Goal: Transaction & Acquisition: Purchase product/service

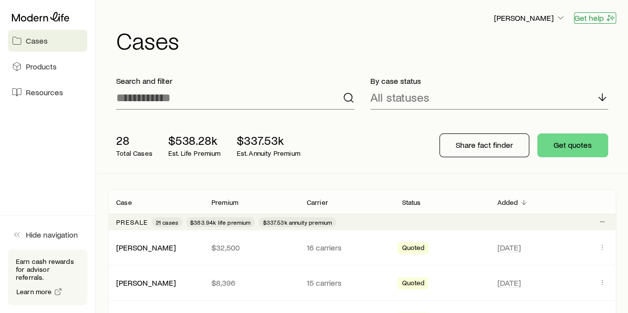
click at [595, 20] on button "Get help" at bounding box center [594, 17] width 42 height 11
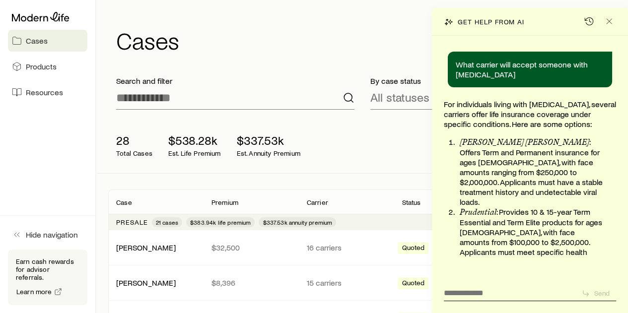
scroll to position [148537, 0]
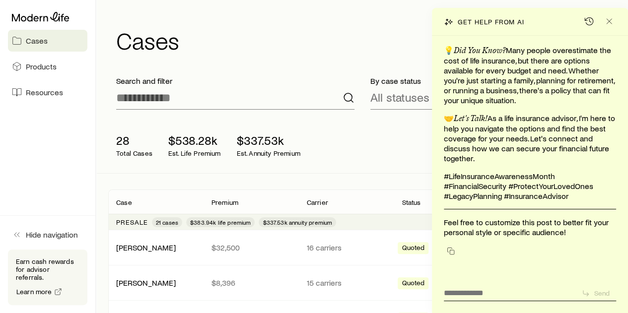
click at [385, 33] on h1 "Cases" at bounding box center [366, 40] width 500 height 24
click at [588, 20] on icon "button" at bounding box center [589, 21] width 10 height 10
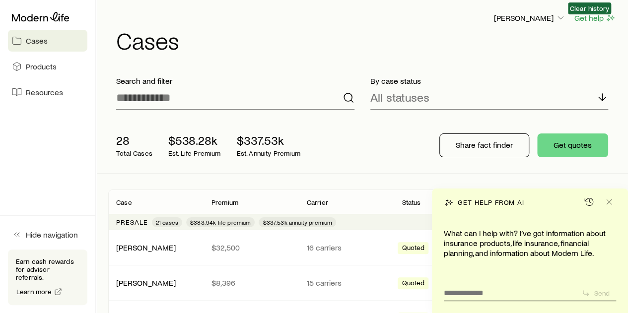
scroll to position [0, 0]
click at [590, 18] on button "Get help" at bounding box center [594, 17] width 42 height 11
click at [594, 20] on button "Get help" at bounding box center [594, 17] width 42 height 11
click at [610, 18] on icon "button" at bounding box center [612, 18] width 4 height 4
click at [588, 18] on button "Get help" at bounding box center [594, 17] width 42 height 11
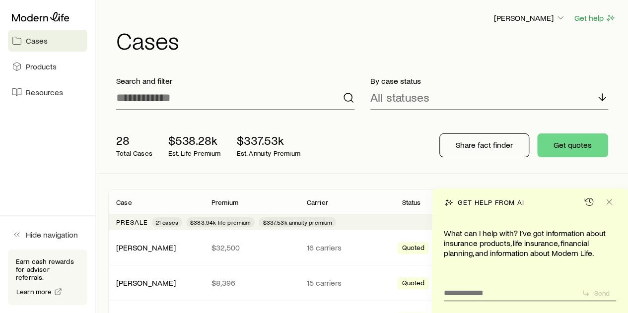
click at [571, 62] on div "[PERSON_NAME] Get help Cases" at bounding box center [361, 32] width 507 height 64
click at [589, 17] on button "Get help" at bounding box center [594, 17] width 42 height 11
click at [590, 18] on button "Get help" at bounding box center [594, 17] width 42 height 11
click at [560, 18] on icon "button" at bounding box center [560, 18] width 10 height 10
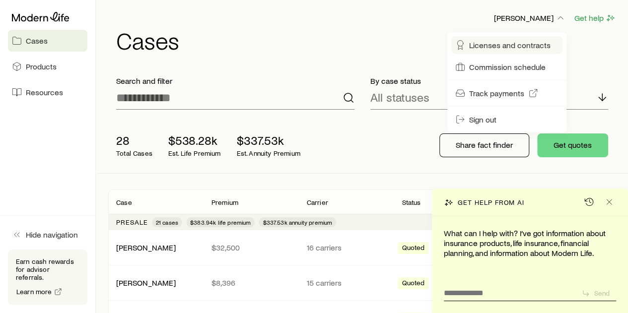
click at [521, 44] on span "Licenses and contracts" at bounding box center [509, 45] width 81 height 10
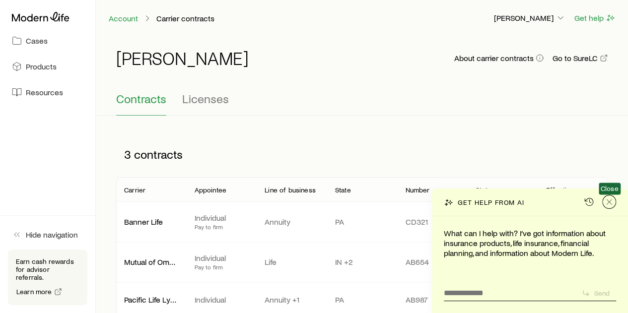
click at [606, 201] on icon "Close" at bounding box center [609, 202] width 10 height 10
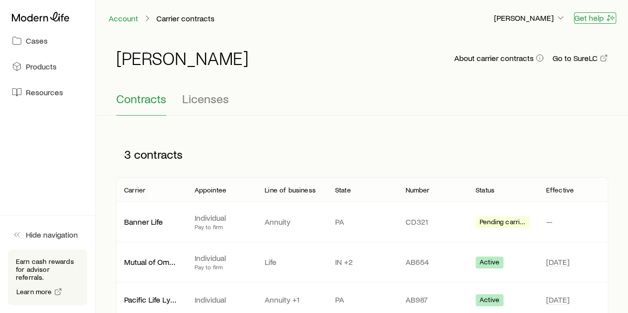
click at [596, 18] on button "Get help" at bounding box center [594, 17] width 42 height 11
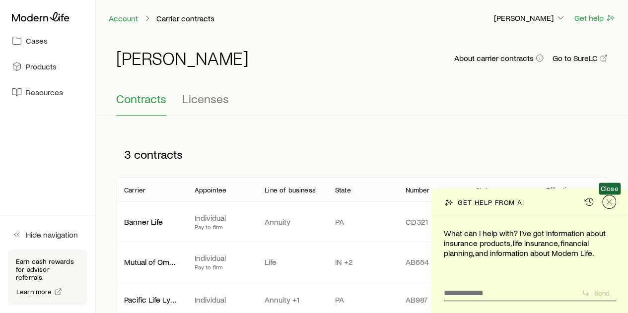
click at [611, 203] on icon "Close" at bounding box center [609, 202] width 10 height 10
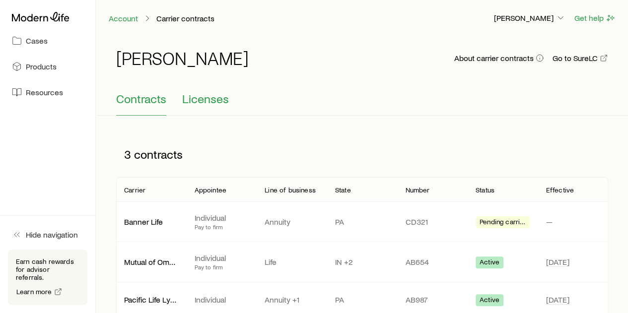
click at [205, 101] on span "Licenses" at bounding box center [205, 99] width 47 height 14
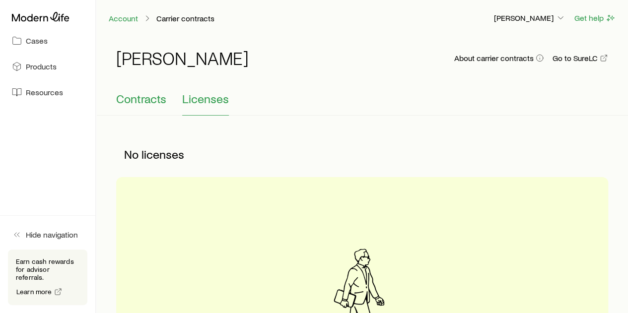
click at [149, 99] on span "Contracts" at bounding box center [141, 99] width 50 height 14
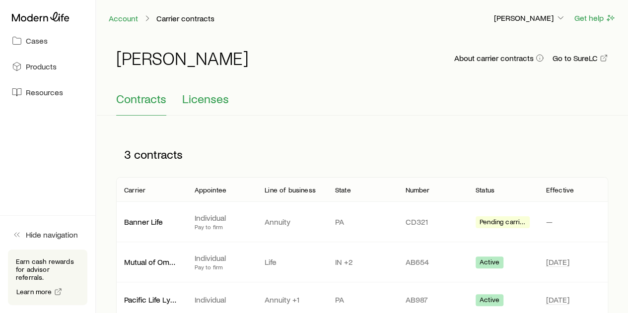
click at [197, 98] on span "Licenses" at bounding box center [205, 99] width 47 height 14
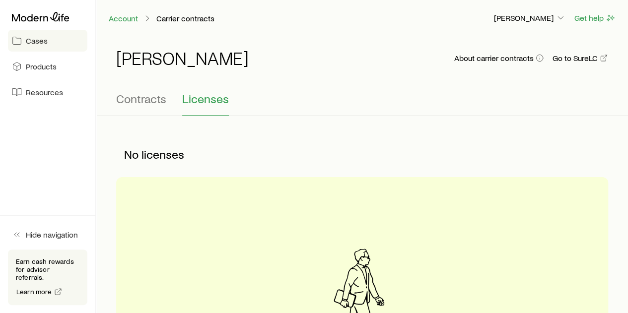
click at [39, 39] on span "Cases" at bounding box center [37, 41] width 22 height 10
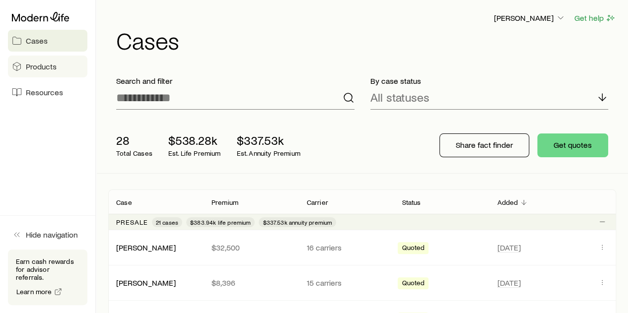
click at [34, 63] on span "Products" at bounding box center [41, 67] width 31 height 10
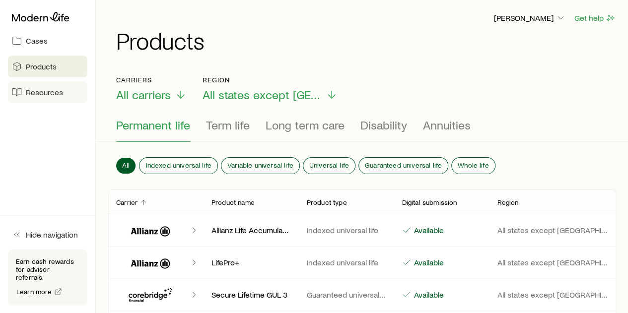
click at [29, 93] on span "Resources" at bounding box center [44, 92] width 37 height 10
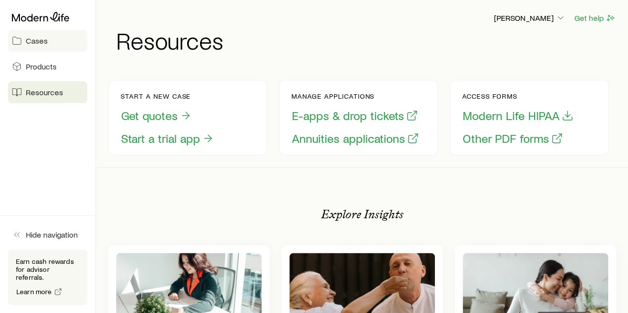
click at [36, 42] on span "Cases" at bounding box center [37, 41] width 22 height 10
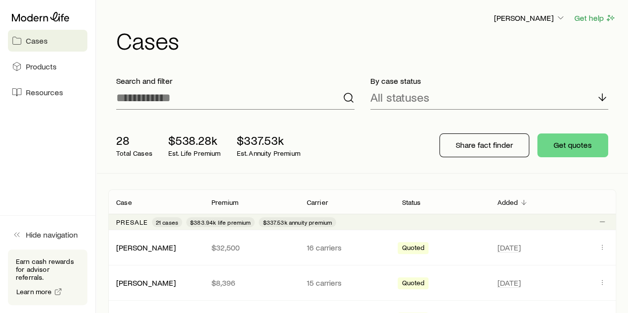
click at [314, 80] on p "Search and filter" at bounding box center [235, 81] width 238 height 10
click at [594, 17] on button "Get help" at bounding box center [594, 17] width 42 height 11
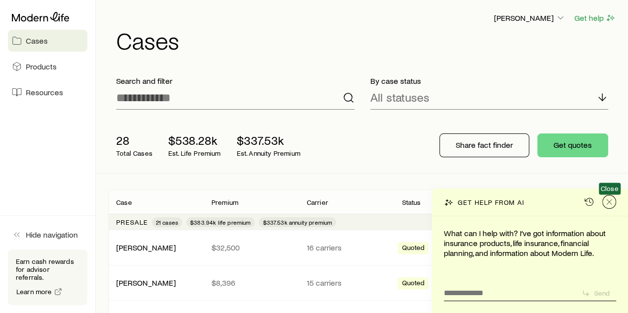
click at [611, 202] on icon "Close" at bounding box center [609, 202] width 10 height 10
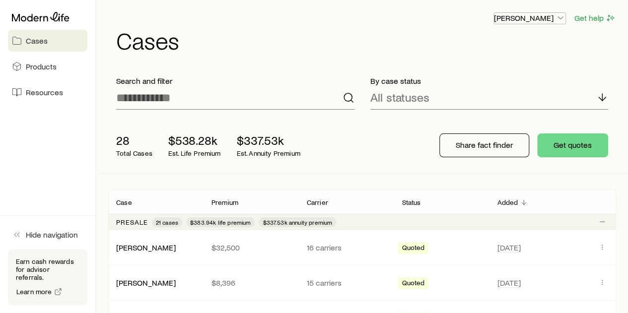
click at [560, 18] on polyline "button" at bounding box center [560, 18] width 5 height 2
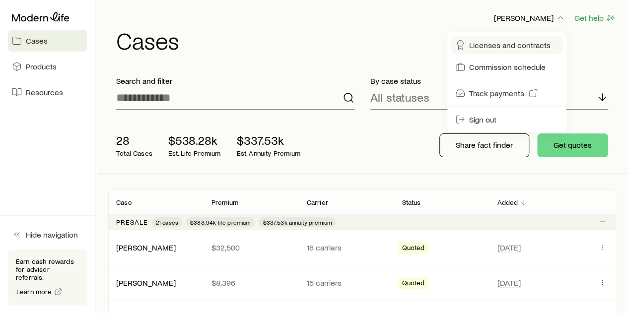
click at [522, 44] on span "Licenses and contracts" at bounding box center [509, 45] width 81 height 10
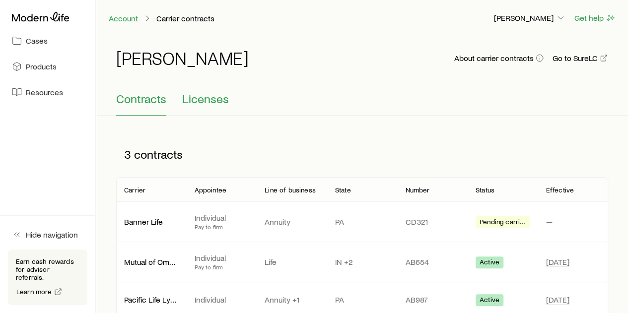
click at [208, 99] on span "Licenses" at bounding box center [205, 99] width 47 height 14
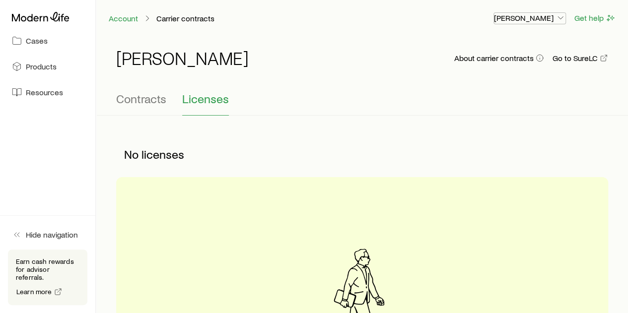
click at [561, 16] on icon "button" at bounding box center [560, 18] width 10 height 10
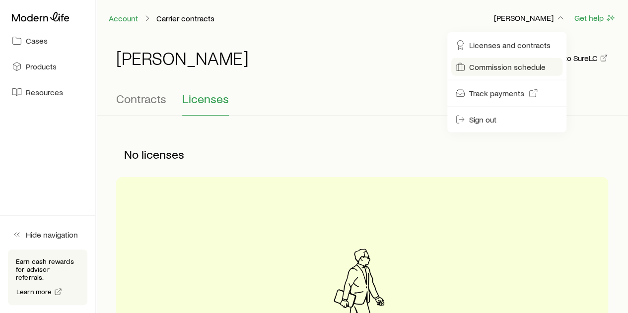
click at [501, 67] on span "Commission schedule" at bounding box center [507, 67] width 76 height 10
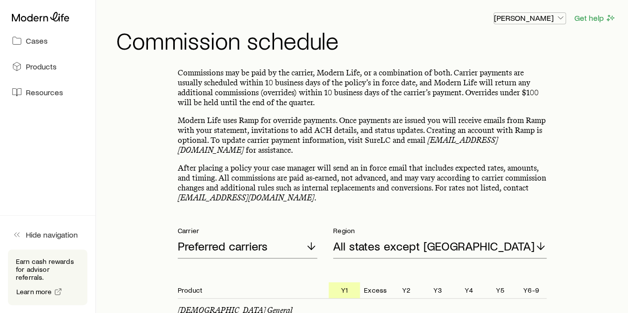
click at [562, 17] on icon "button" at bounding box center [560, 18] width 10 height 10
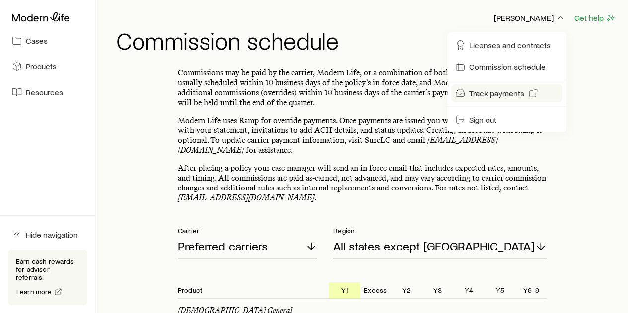
click at [493, 91] on span "Track payments" at bounding box center [496, 93] width 55 height 10
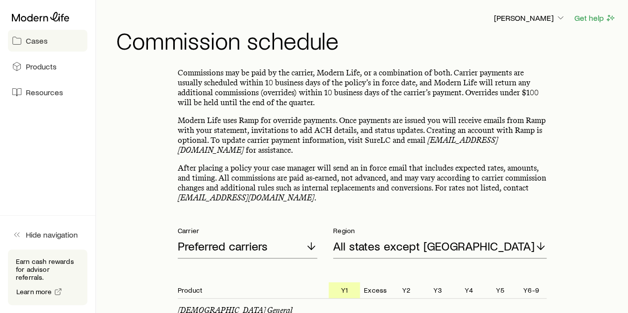
click at [37, 39] on span "Cases" at bounding box center [37, 41] width 22 height 10
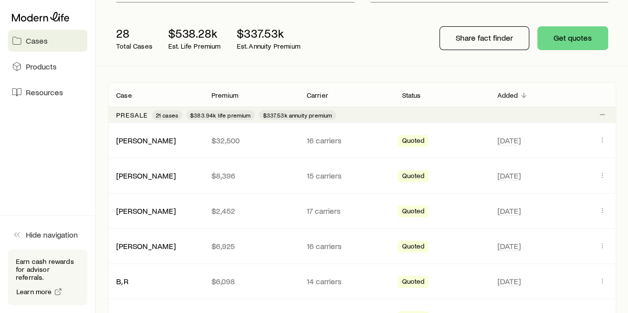
scroll to position [99, 0]
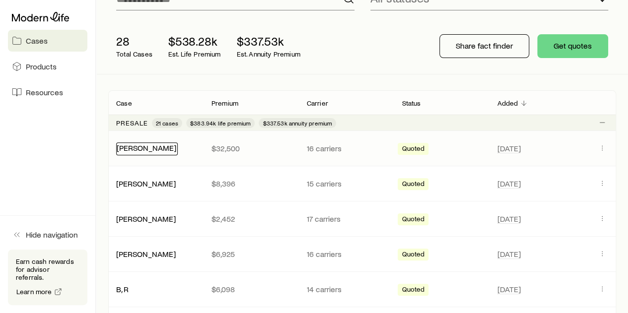
click at [138, 146] on link "[PERSON_NAME]" at bounding box center [147, 147] width 60 height 9
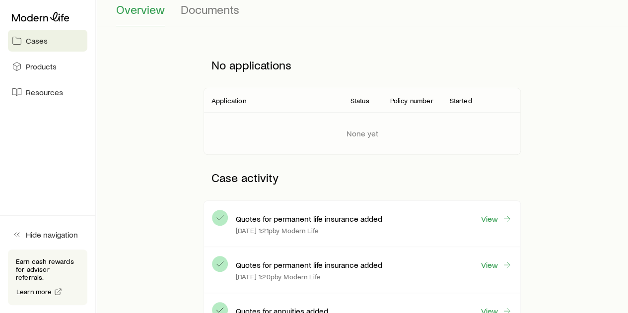
scroll to position [149, 0]
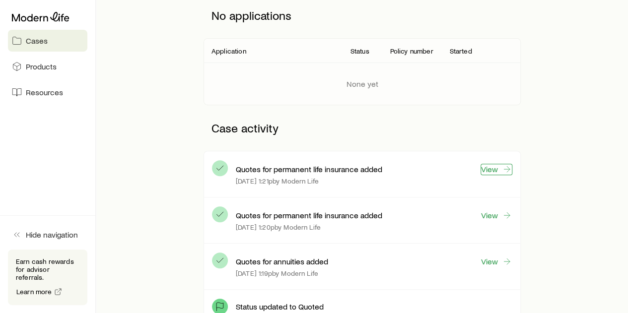
click at [492, 167] on link "View" at bounding box center [496, 169] width 32 height 11
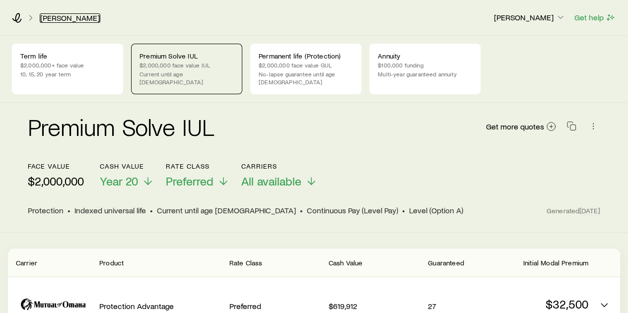
click at [56, 18] on link "[PERSON_NAME]" at bounding box center [70, 17] width 61 height 9
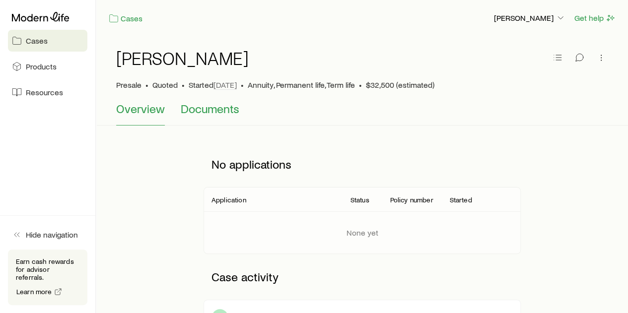
click at [209, 112] on span "Documents" at bounding box center [210, 109] width 59 height 14
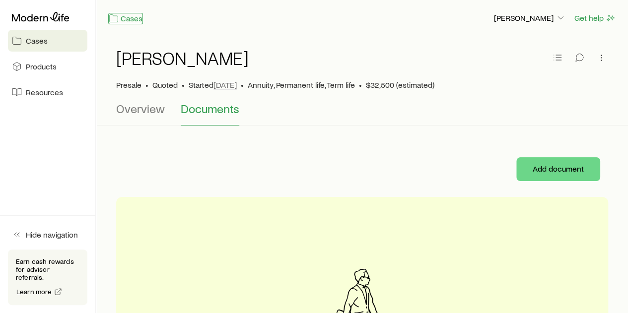
click at [129, 19] on link "Cases" at bounding box center [125, 18] width 35 height 11
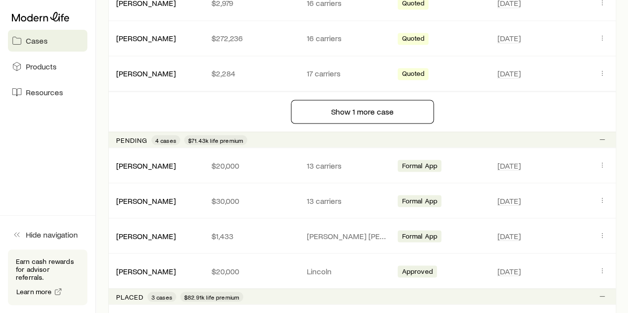
scroll to position [893, 0]
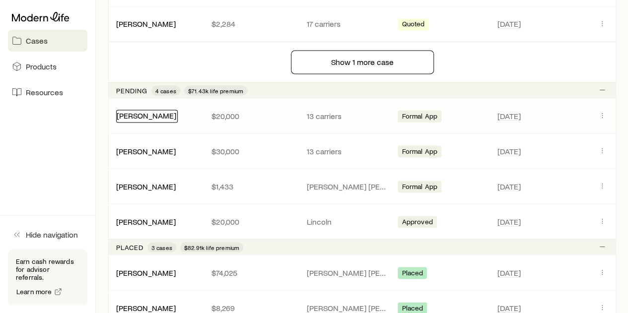
click at [144, 113] on link "[PERSON_NAME]" at bounding box center [147, 114] width 60 height 9
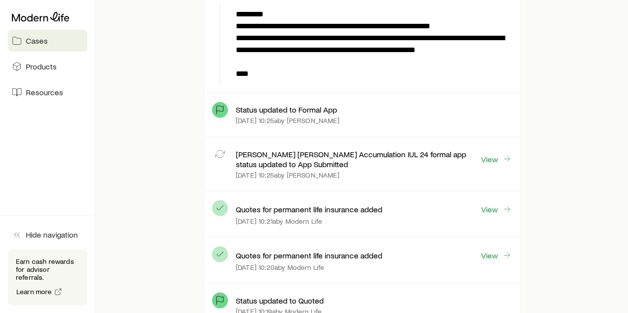
scroll to position [843, 0]
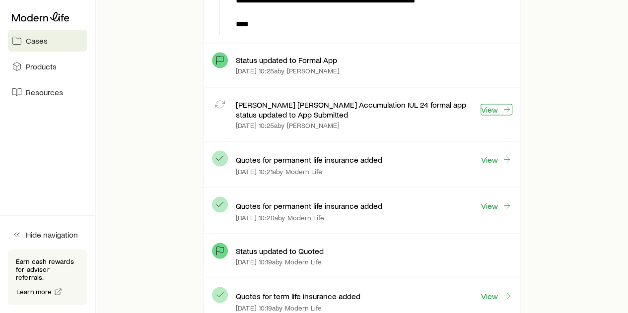
click at [491, 106] on link "View" at bounding box center [496, 109] width 32 height 11
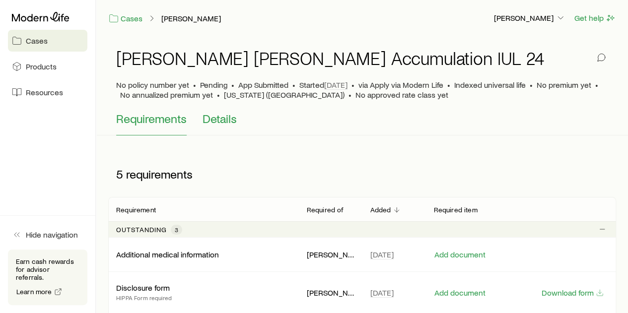
click at [221, 122] on span "Details" at bounding box center [219, 119] width 34 height 14
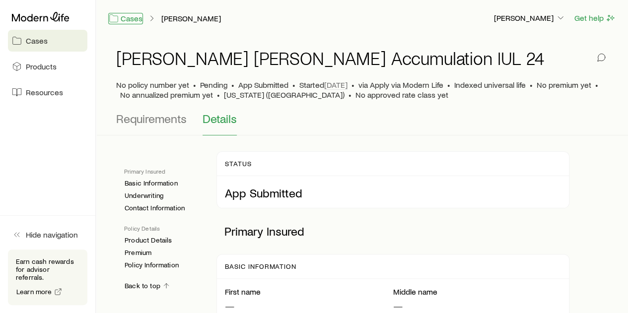
click at [124, 13] on link "Cases" at bounding box center [125, 18] width 35 height 11
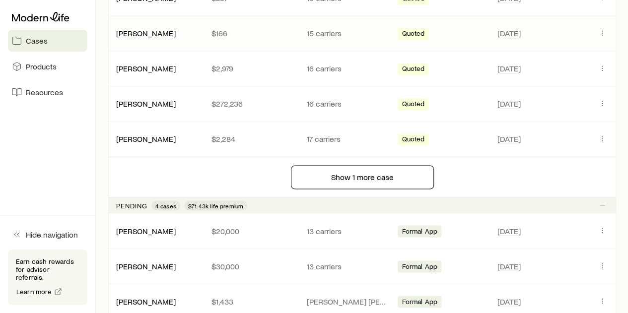
scroll to position [794, 0]
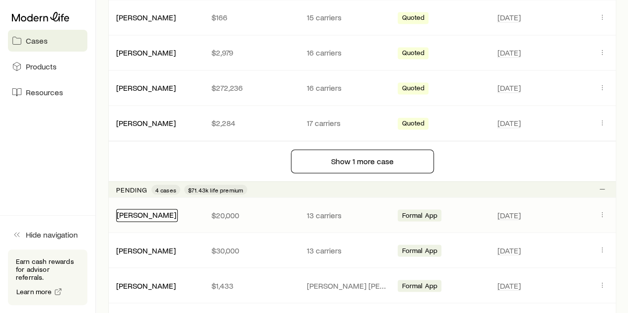
click at [148, 212] on link "[PERSON_NAME]" at bounding box center [147, 213] width 60 height 9
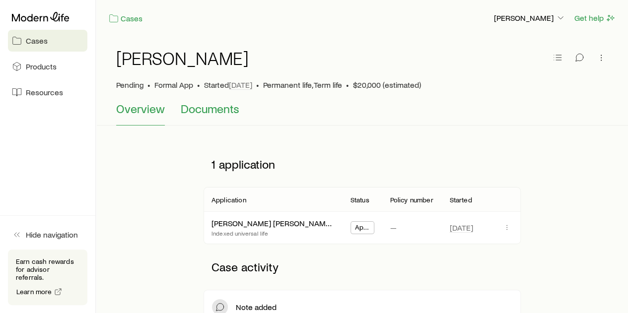
click at [212, 107] on span "Documents" at bounding box center [210, 109] width 59 height 14
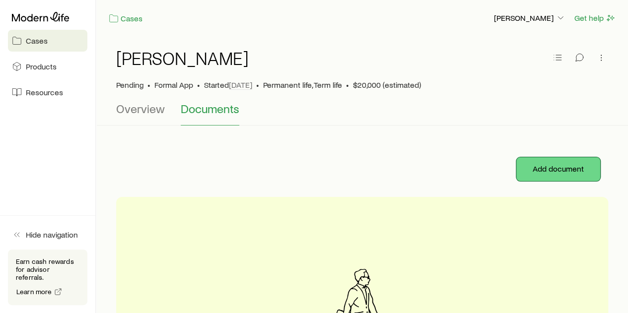
click at [544, 169] on button "Add document" at bounding box center [558, 169] width 84 height 24
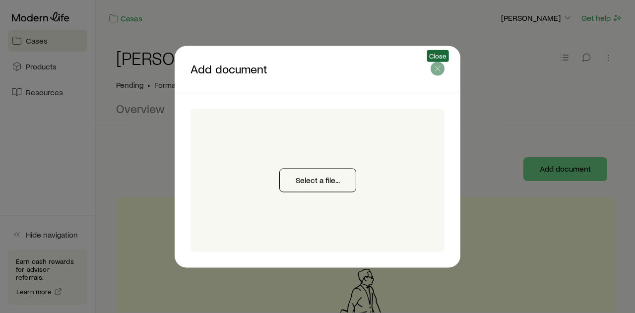
click at [436, 67] on icon "button" at bounding box center [438, 68] width 10 height 10
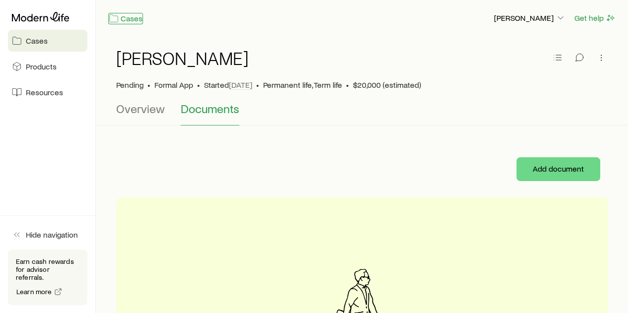
click at [133, 17] on link "Cases" at bounding box center [125, 18] width 35 height 11
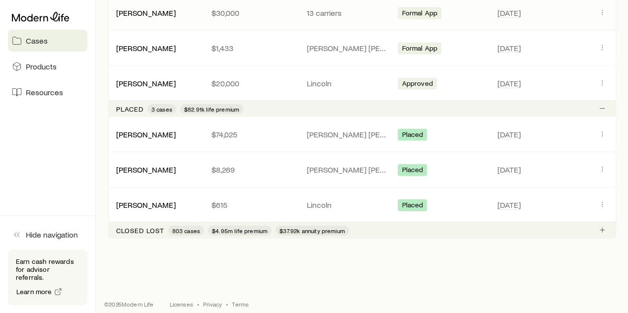
scroll to position [1034, 0]
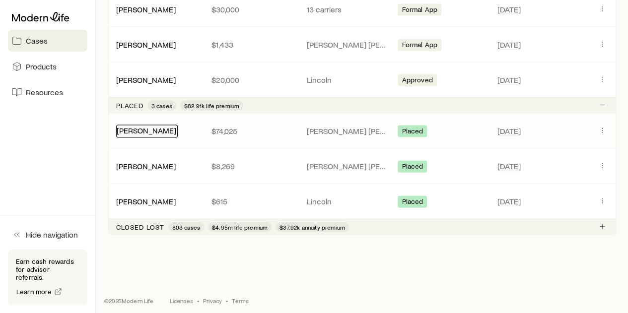
click at [156, 126] on link "[PERSON_NAME]" at bounding box center [147, 130] width 60 height 9
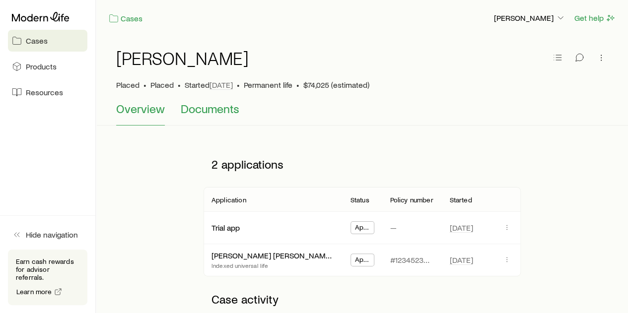
click at [217, 111] on span "Documents" at bounding box center [210, 109] width 59 height 14
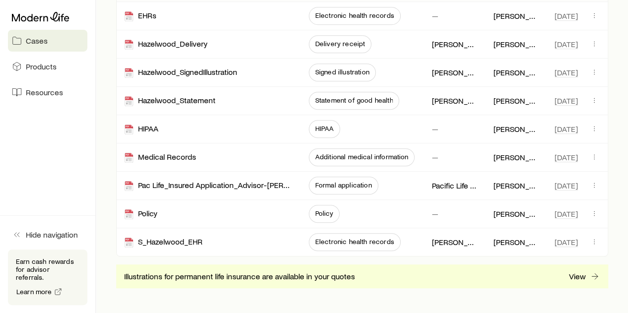
scroll to position [298, 0]
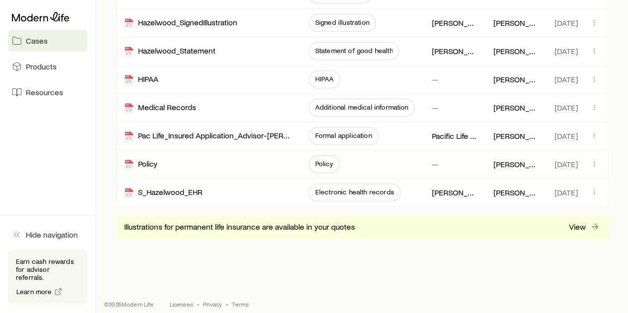
click at [320, 160] on span "Policy" at bounding box center [324, 164] width 18 height 8
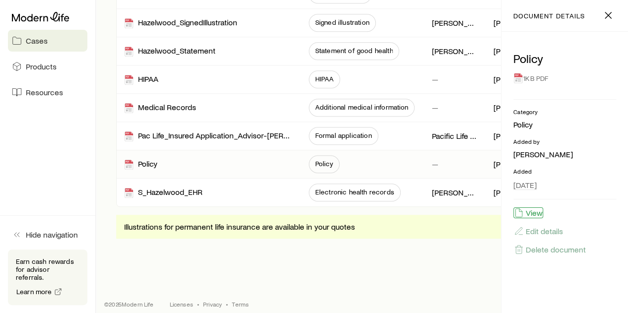
click at [530, 212] on button "View" at bounding box center [528, 212] width 30 height 11
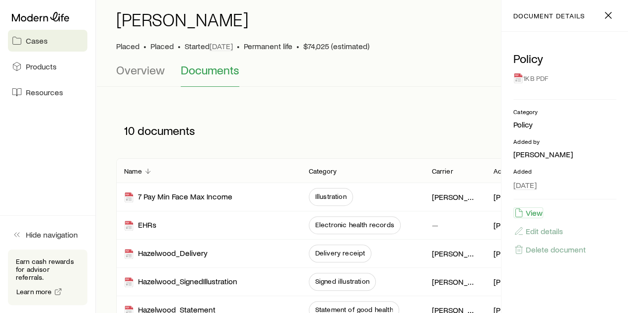
scroll to position [0, 0]
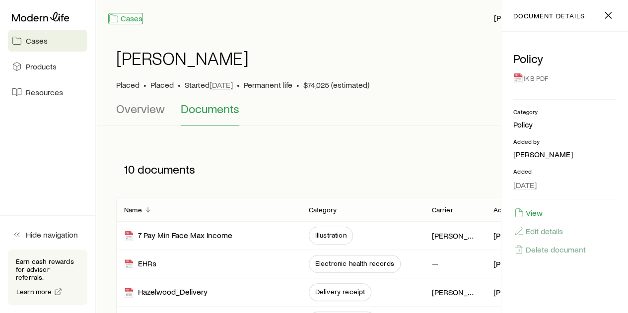
click at [137, 19] on link "Cases" at bounding box center [125, 18] width 35 height 11
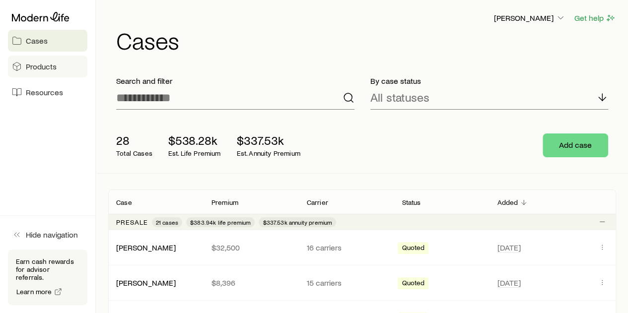
click at [42, 65] on span "Products" at bounding box center [41, 67] width 31 height 10
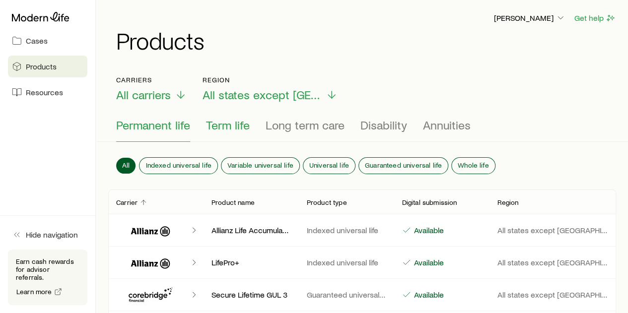
click at [230, 126] on span "Term life" at bounding box center [228, 125] width 44 height 14
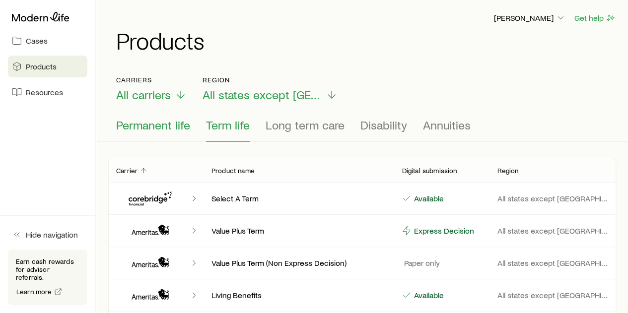
click at [141, 125] on span "Permanent life" at bounding box center [153, 125] width 74 height 14
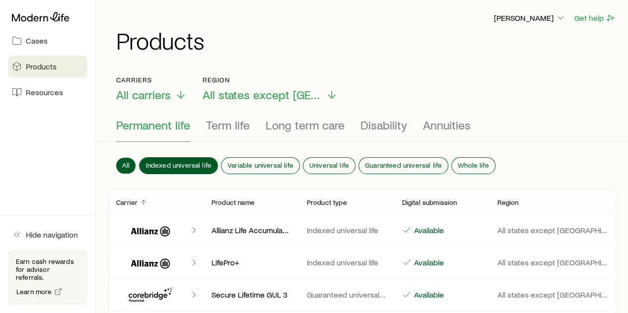
click at [194, 164] on span "Indexed universal life" at bounding box center [178, 165] width 66 height 8
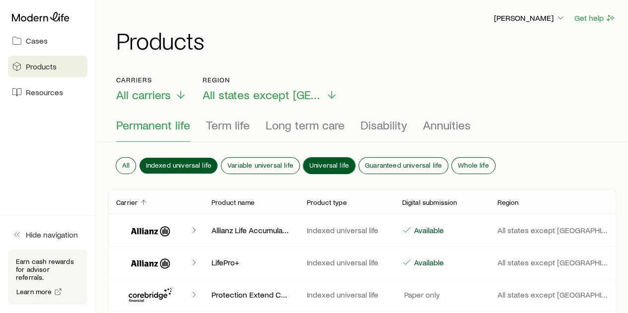
click at [319, 163] on span "Universal life" at bounding box center [329, 165] width 40 height 8
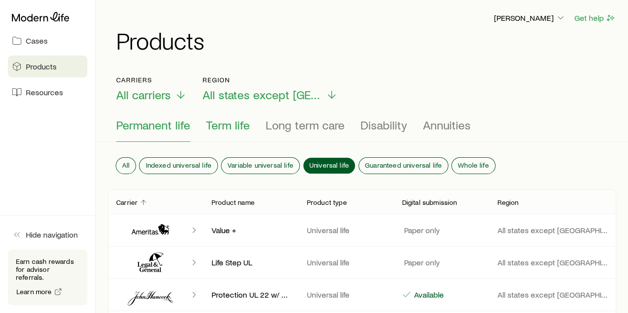
click at [237, 124] on span "Term life" at bounding box center [228, 125] width 44 height 14
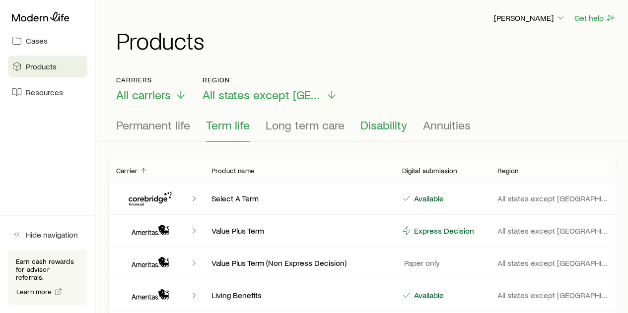
click at [370, 128] on span "Disability" at bounding box center [383, 125] width 47 height 14
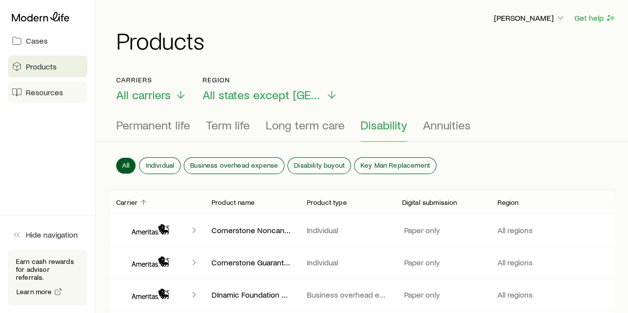
click at [46, 94] on span "Resources" at bounding box center [44, 92] width 37 height 10
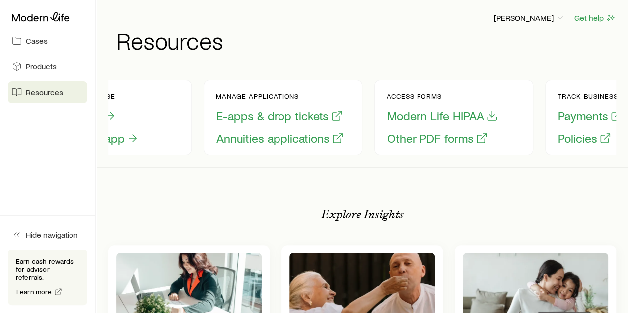
scroll to position [0, 171]
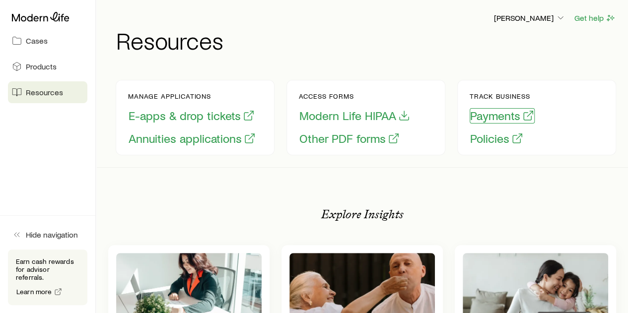
click at [485, 118] on button "Payments" at bounding box center [501, 115] width 65 height 15
click at [484, 139] on button "Policies" at bounding box center [496, 138] width 54 height 15
click at [37, 43] on span "Cases" at bounding box center [37, 41] width 22 height 10
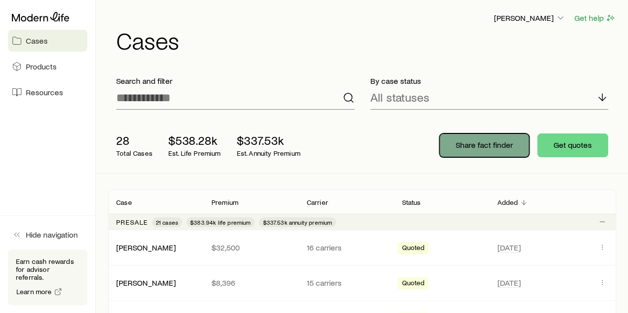
click at [483, 144] on p "Share fact finder" at bounding box center [483, 145] width 57 height 10
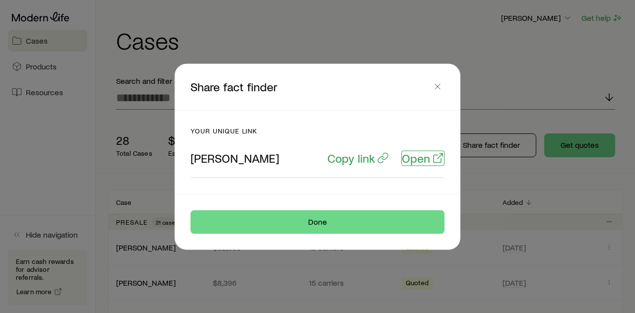
click at [421, 158] on p "Open" at bounding box center [416, 158] width 28 height 14
click at [439, 84] on icon "button" at bounding box center [438, 86] width 10 height 10
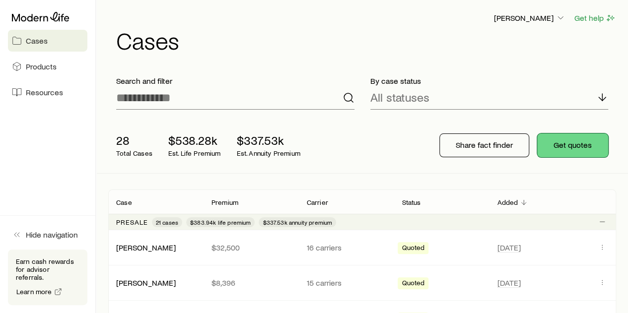
click at [580, 146] on button "Get quotes" at bounding box center [572, 145] width 71 height 24
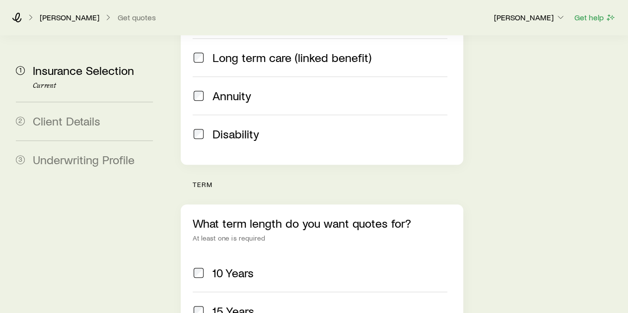
scroll to position [347, 0]
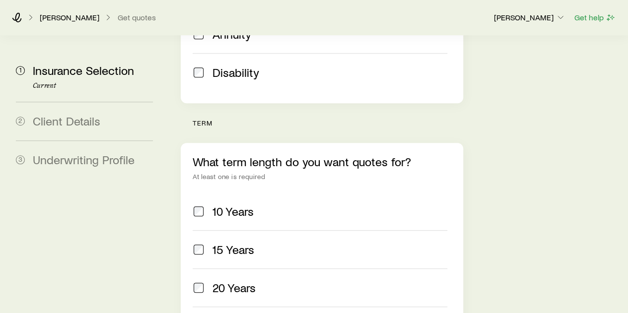
click at [203, 243] on span at bounding box center [198, 250] width 12 height 14
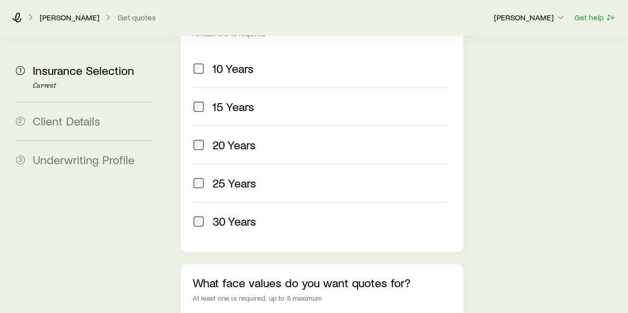
scroll to position [546, 0]
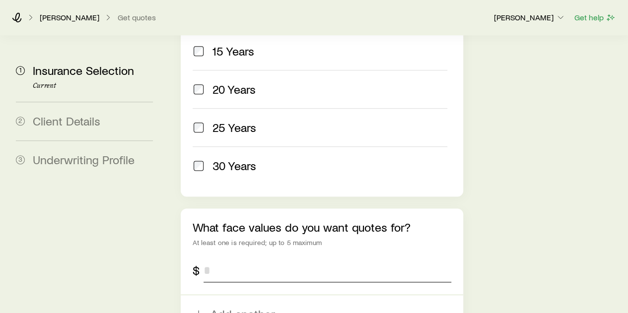
click at [242, 258] on input "tel" at bounding box center [326, 270] width 247 height 24
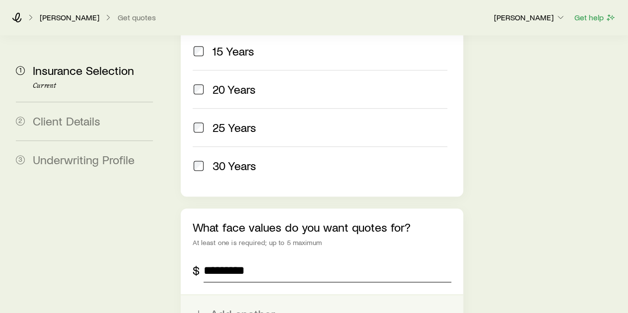
type input "*********"
click at [239, 295] on button "Add another" at bounding box center [322, 314] width 282 height 38
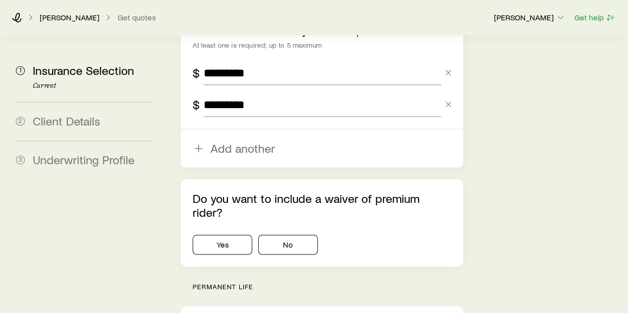
scroll to position [744, 0]
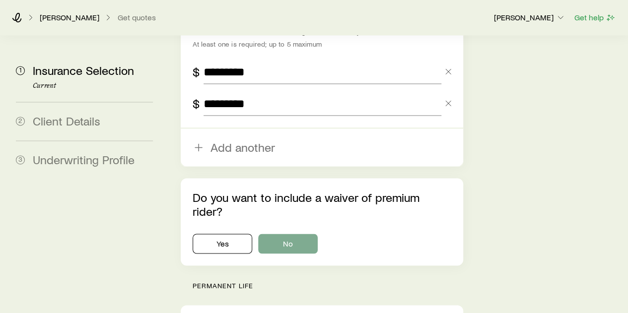
type input "*********"
click at [279, 234] on button "No" at bounding box center [288, 244] width 60 height 20
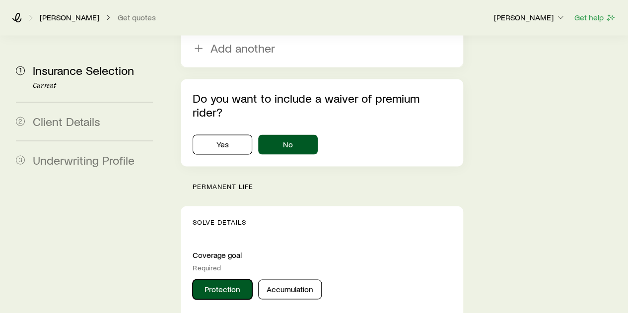
click at [222, 279] on button "Protection" at bounding box center [222, 289] width 60 height 20
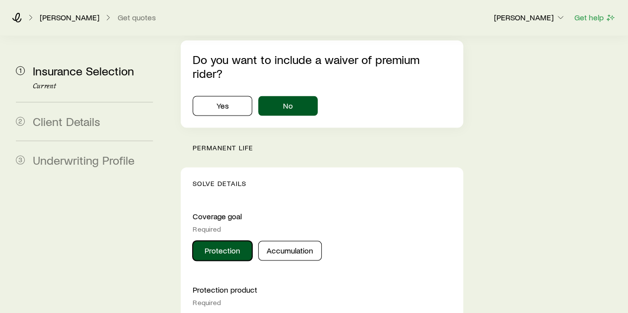
scroll to position [992, 0]
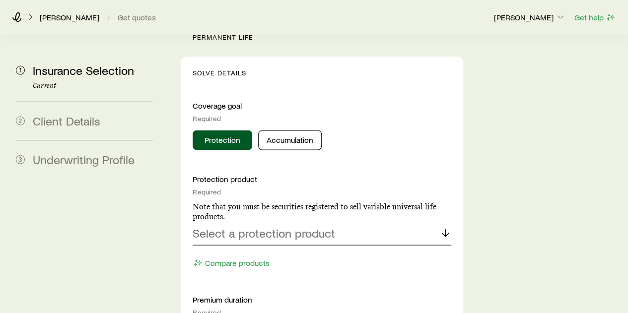
click at [440, 227] on icon at bounding box center [445, 233] width 12 height 12
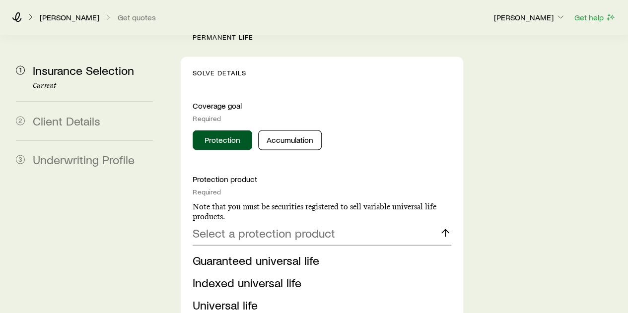
click at [272, 275] on span "Indexed universal life" at bounding box center [246, 282] width 109 height 14
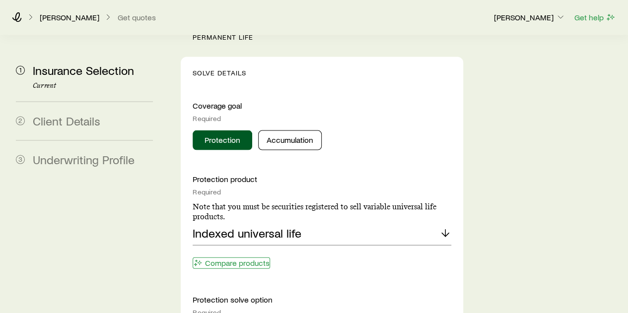
click at [238, 257] on button "Compare products" at bounding box center [230, 262] width 77 height 11
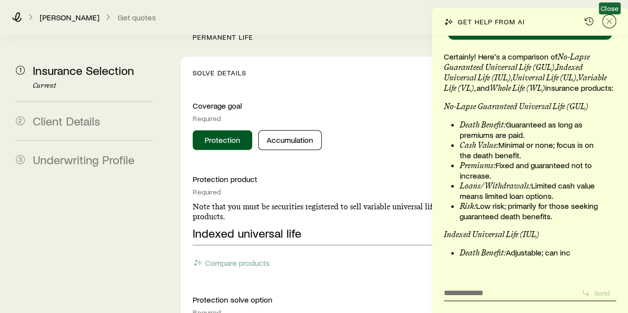
click at [607, 18] on icon "Close" at bounding box center [609, 21] width 10 height 10
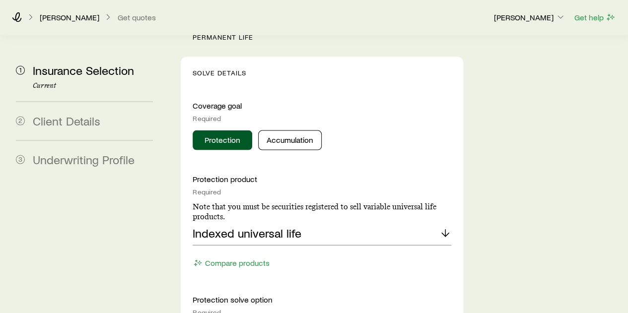
scroll to position [1042, 0]
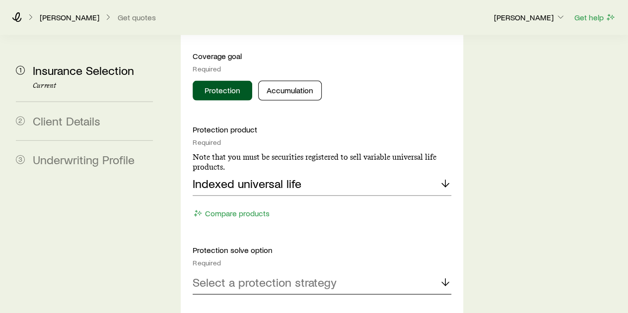
click at [302, 275] on p "Select a protection strategy" at bounding box center [264, 282] width 144 height 14
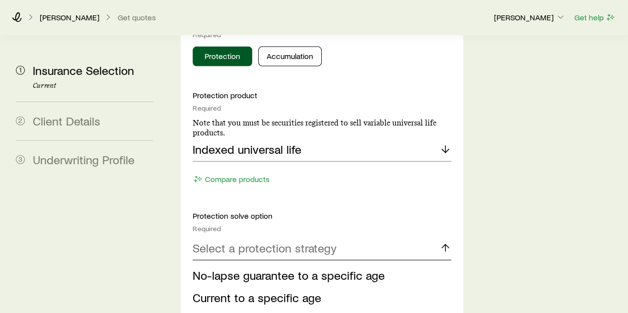
scroll to position [1091, 0]
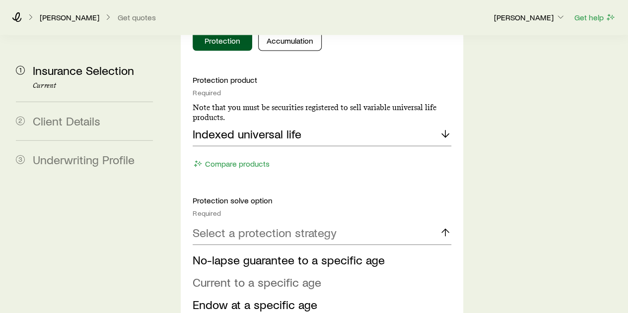
click at [273, 275] on span "Current to a specific age" at bounding box center [256, 282] width 128 height 14
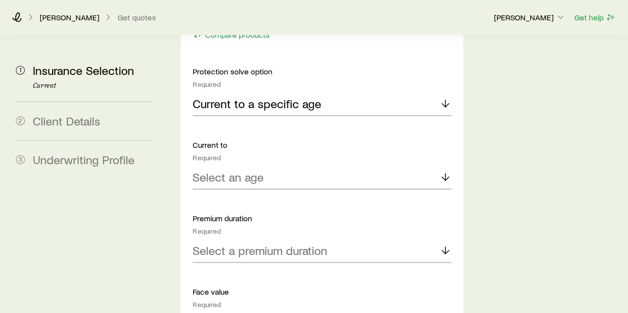
scroll to position [1240, 0]
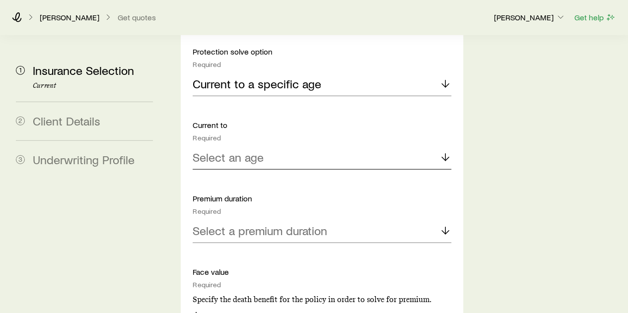
click at [250, 150] on p "Select an age" at bounding box center [227, 157] width 71 height 14
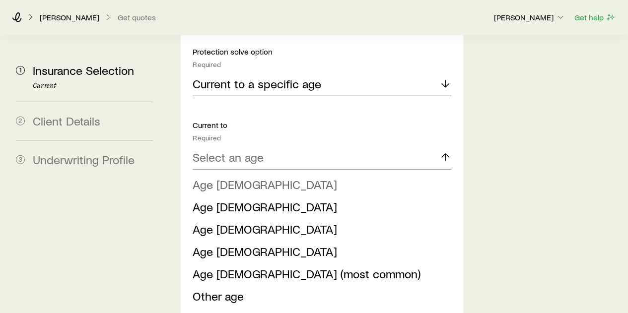
click at [219, 177] on span "Age [DEMOGRAPHIC_DATA]" at bounding box center [264, 184] width 144 height 14
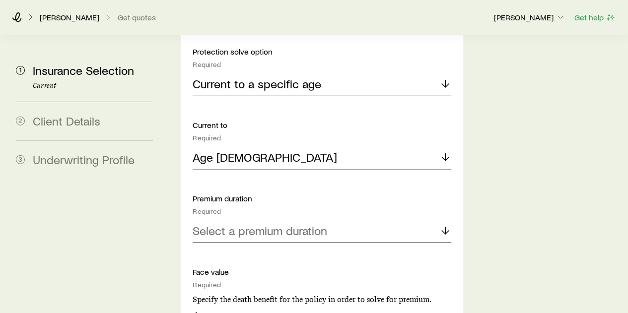
click at [248, 224] on p "Select a premium duration" at bounding box center [259, 231] width 134 height 14
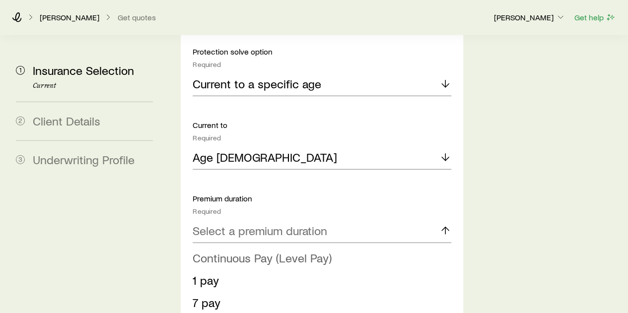
click at [239, 251] on span "Continuous Pay (Level Pay)" at bounding box center [261, 258] width 139 height 14
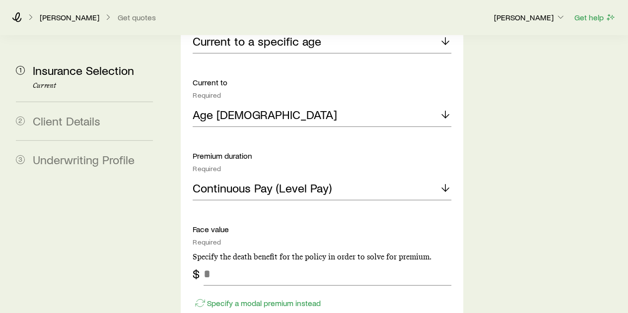
scroll to position [1339, 0]
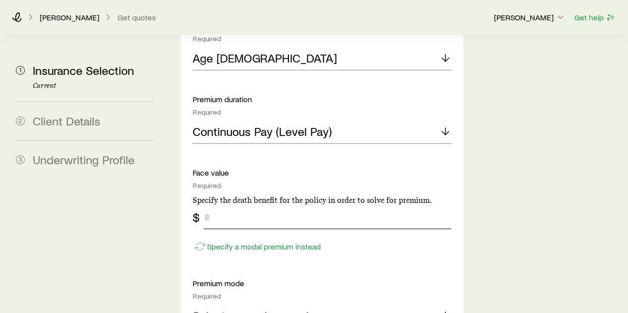
click at [216, 205] on input "tel" at bounding box center [326, 217] width 247 height 24
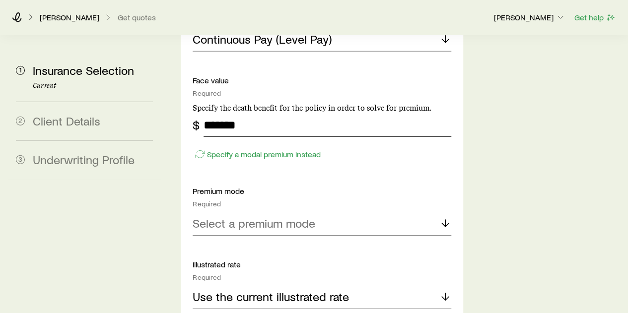
scroll to position [1439, 0]
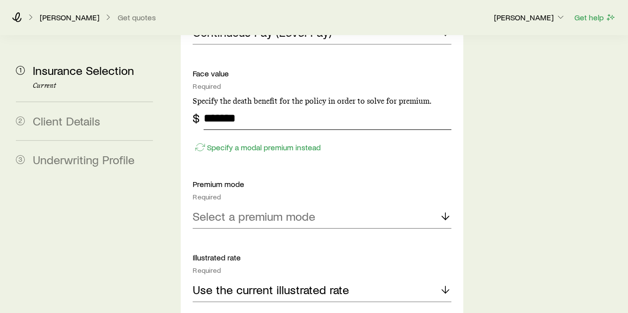
type input "*******"
click at [307, 209] on p "Select a premium mode" at bounding box center [253, 216] width 123 height 14
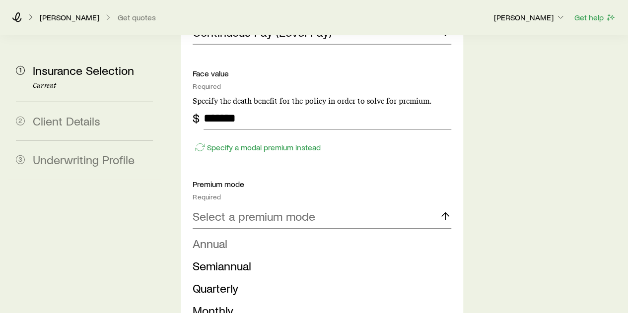
click at [211, 236] on span "Annual" at bounding box center [209, 243] width 35 height 14
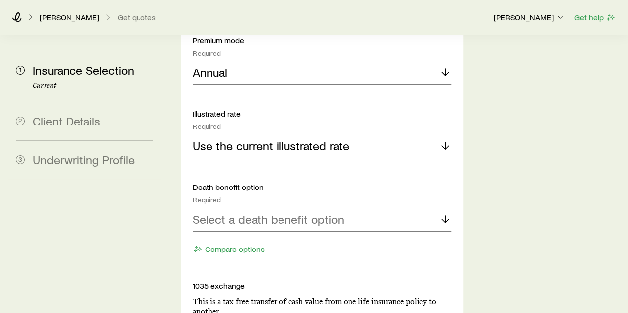
scroll to position [1587, 0]
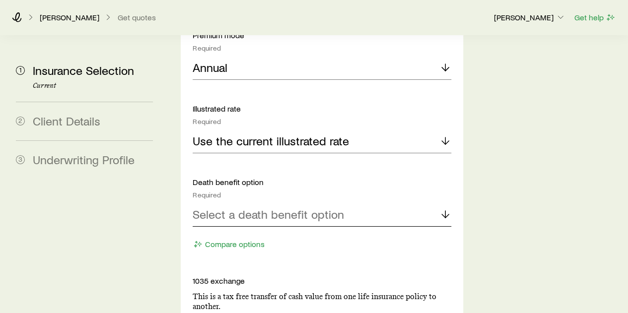
click at [293, 207] on p "Select a death benefit option" at bounding box center [267, 214] width 151 height 14
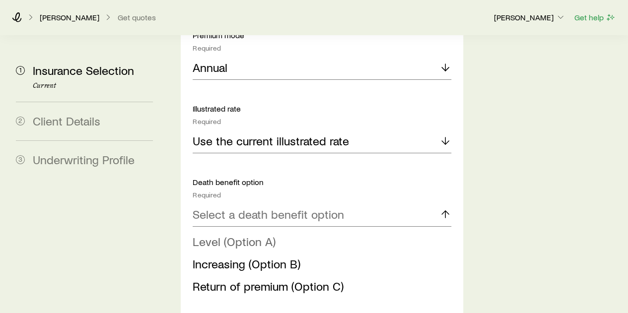
click at [246, 234] on span "Level (Option A)" at bounding box center [233, 241] width 83 height 14
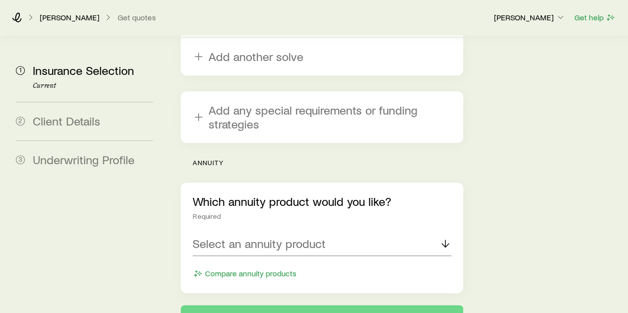
scroll to position [2117, 0]
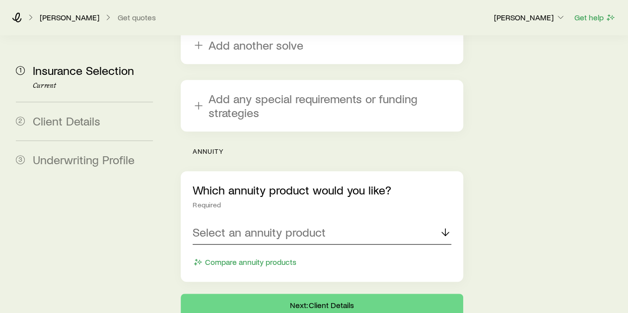
click at [298, 225] on p "Select an annuity product" at bounding box center [258, 232] width 133 height 14
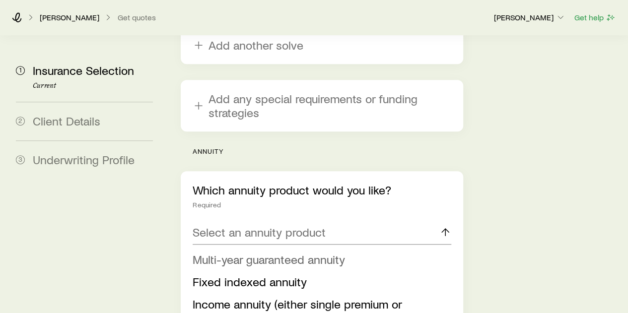
click at [273, 252] on span "Multi-year guaranteed annuity" at bounding box center [268, 259] width 152 height 14
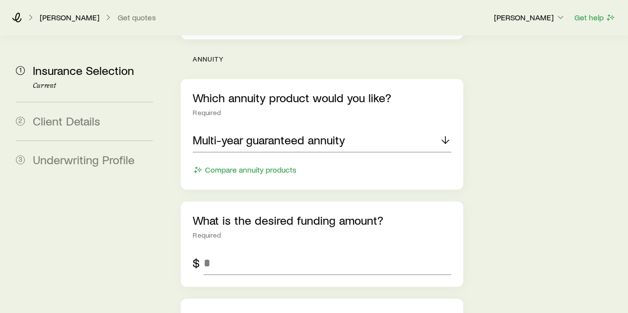
scroll to position [2266, 0]
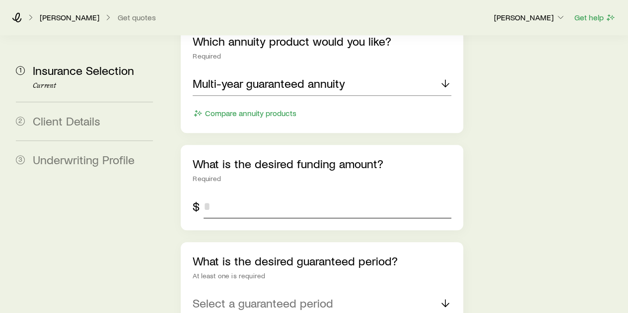
click at [233, 194] on input "tel" at bounding box center [326, 206] width 247 height 24
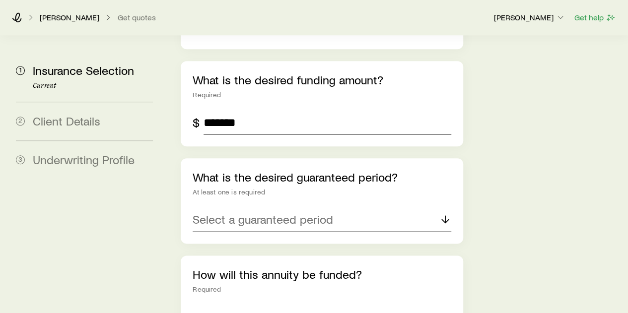
scroll to position [2414, 0]
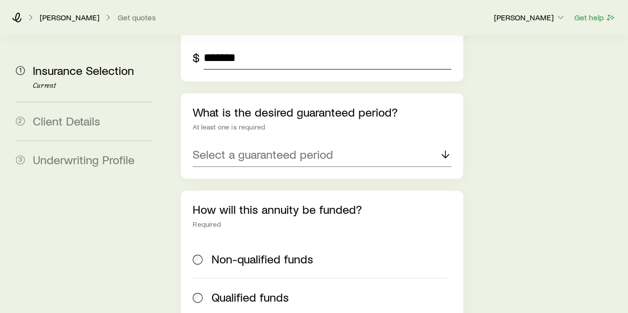
type input "*******"
click at [283, 147] on p "Select a guaranteed period" at bounding box center [262, 154] width 140 height 14
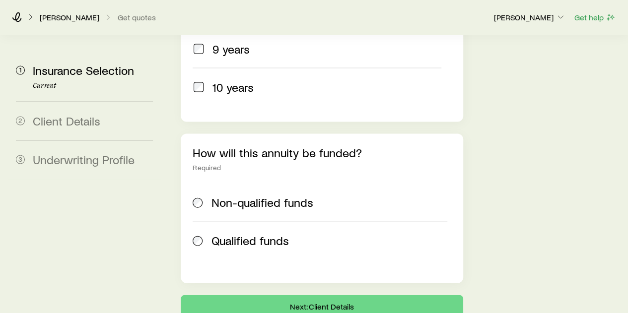
scroll to position [2473, 0]
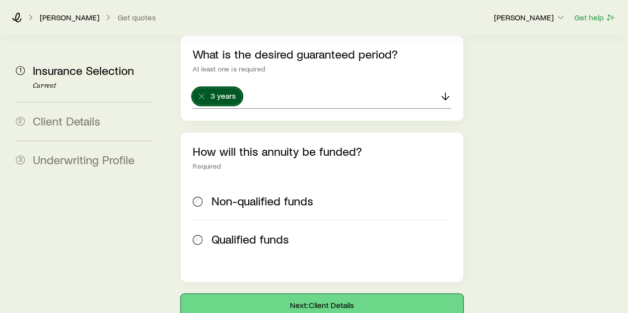
click at [317, 294] on button "Next: Client Details" at bounding box center [322, 306] width 282 height 24
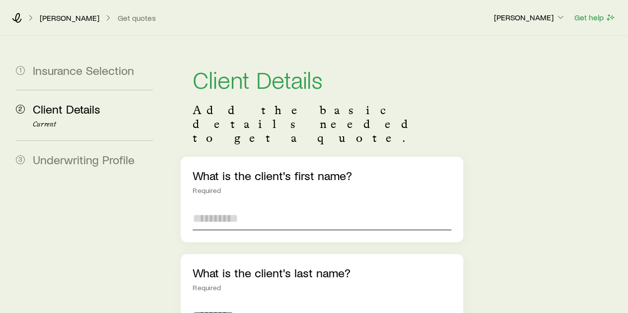
click at [225, 206] on input "text" at bounding box center [321, 218] width 258 height 24
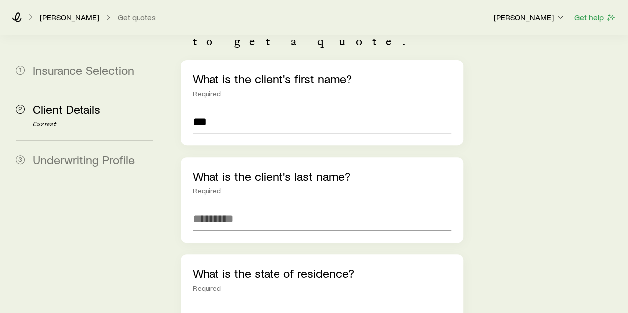
scroll to position [99, 0]
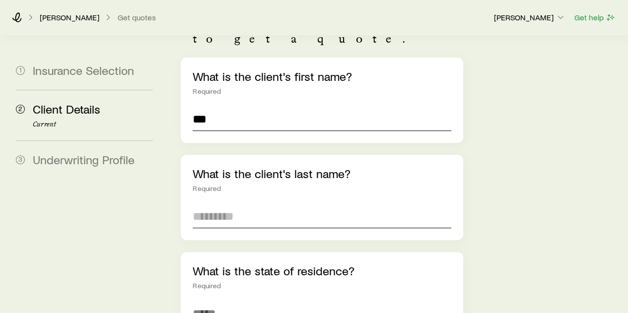
type input "***"
click at [227, 204] on input "text" at bounding box center [321, 216] width 258 height 24
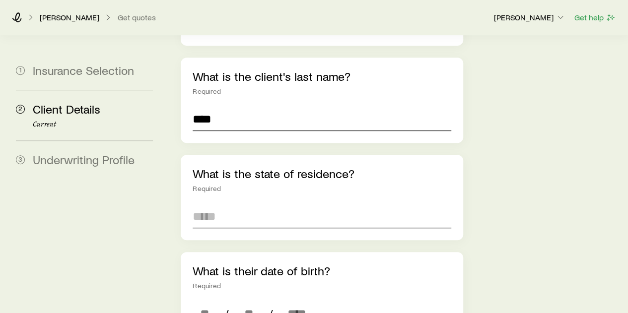
scroll to position [198, 0]
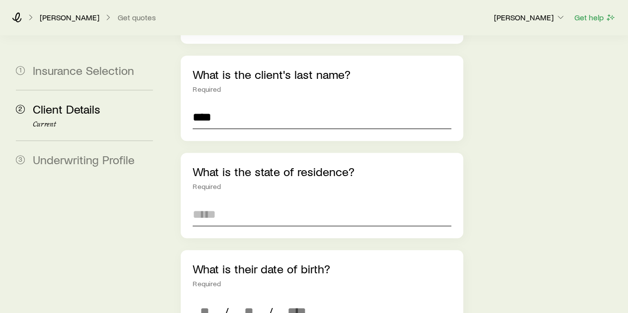
type input "****"
click at [227, 202] on input at bounding box center [321, 214] width 258 height 24
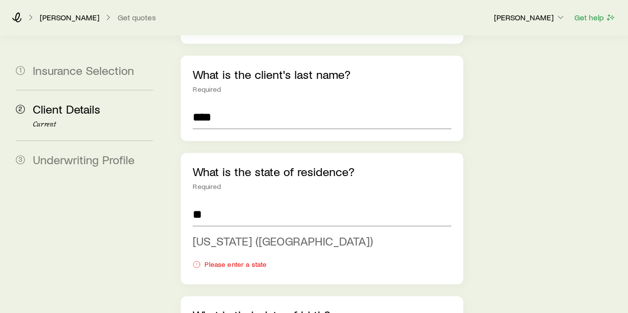
click at [261, 234] on span "[US_STATE] ([GEOGRAPHIC_DATA])" at bounding box center [282, 241] width 180 height 14
type input "**********"
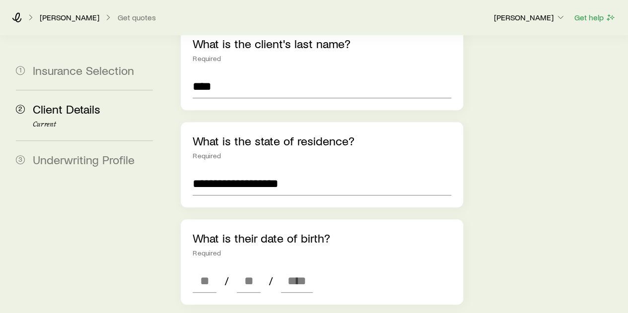
scroll to position [298, 0]
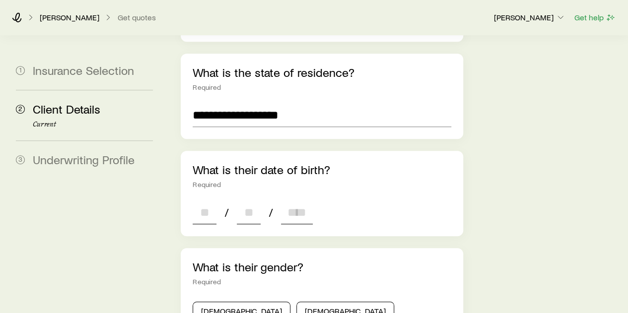
click at [213, 200] on input at bounding box center [204, 212] width 24 height 24
type input "*"
click at [256, 200] on input at bounding box center [249, 212] width 24 height 24
type input "*"
click at [291, 200] on input at bounding box center [297, 212] width 32 height 24
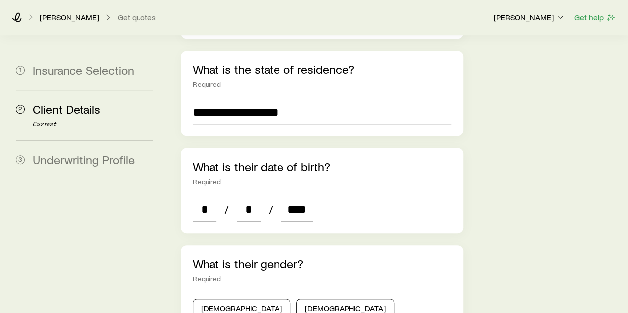
scroll to position [446, 0]
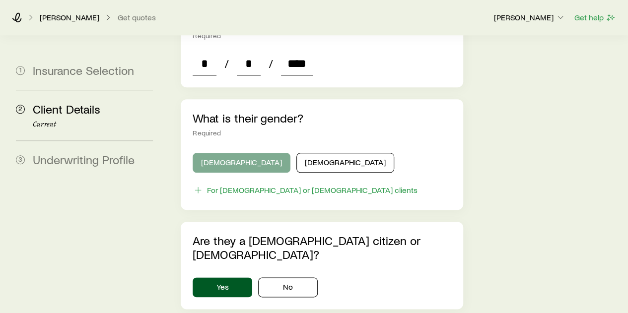
type input "****"
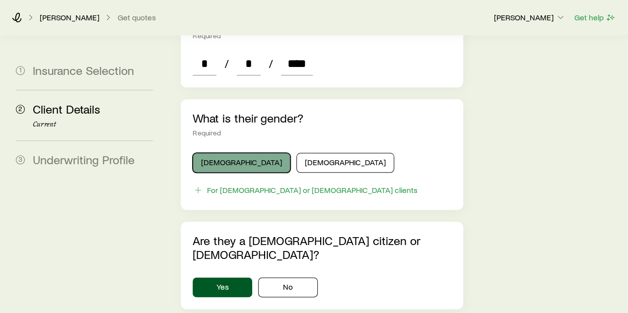
click at [234, 153] on button "[DEMOGRAPHIC_DATA]" at bounding box center [241, 163] width 98 height 20
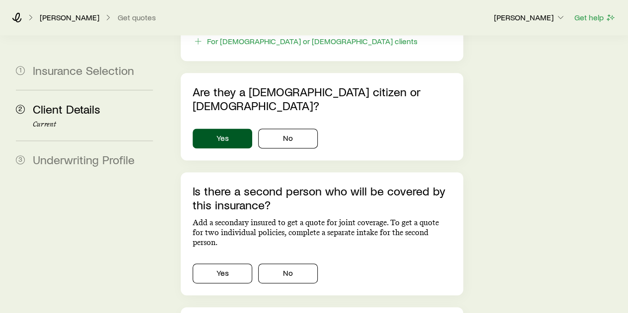
scroll to position [645, 0]
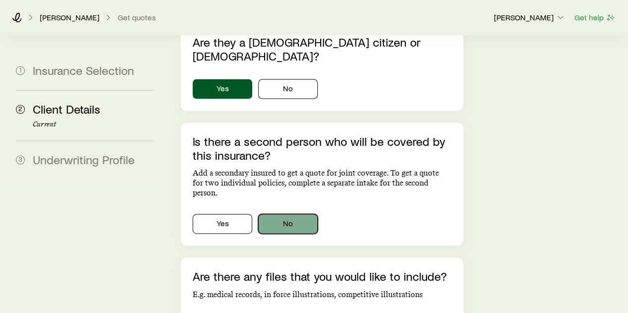
click at [296, 214] on button "No" at bounding box center [288, 224] width 60 height 20
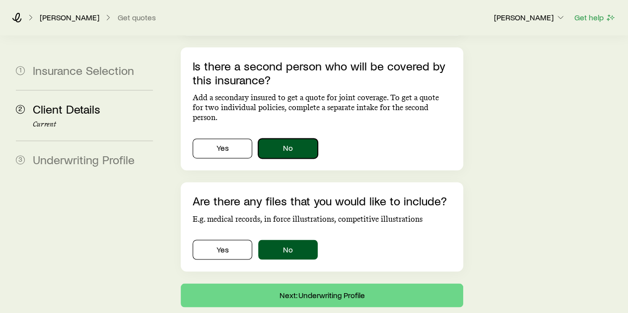
scroll to position [730, 0]
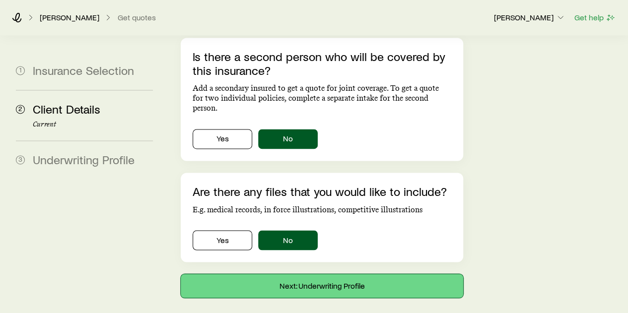
click at [323, 274] on button "Next: Underwriting Profile" at bounding box center [322, 286] width 282 height 24
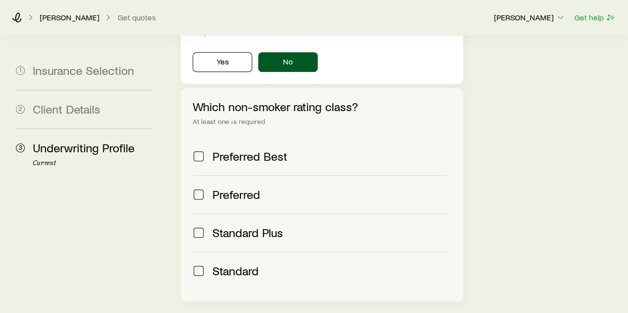
scroll to position [446, 0]
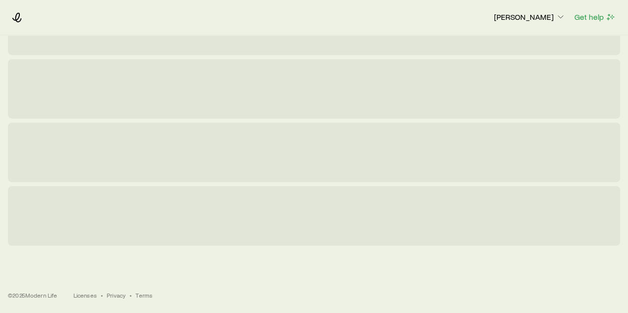
scroll to position [0, 0]
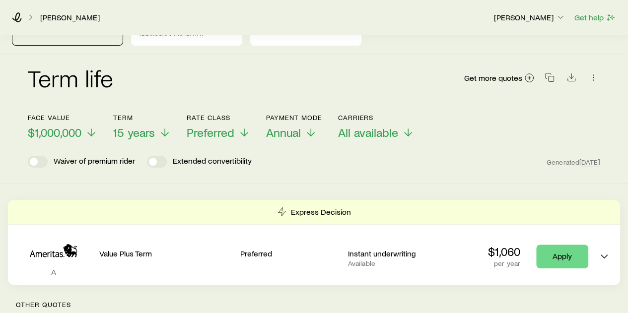
scroll to position [50, 0]
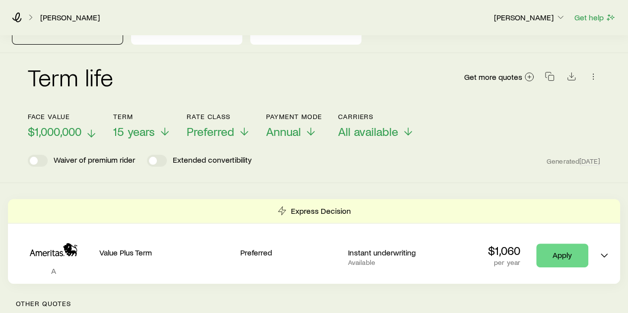
click at [93, 127] on icon at bounding box center [91, 133] width 12 height 12
click at [141, 125] on span "15 years" at bounding box center [137, 132] width 42 height 14
click at [360, 159] on div "Term life Get more quotes Face value $2,000,000 Term 15 years Rate Class Prefer…" at bounding box center [314, 118] width 628 height 130
click at [95, 127] on icon at bounding box center [94, 133] width 12 height 12
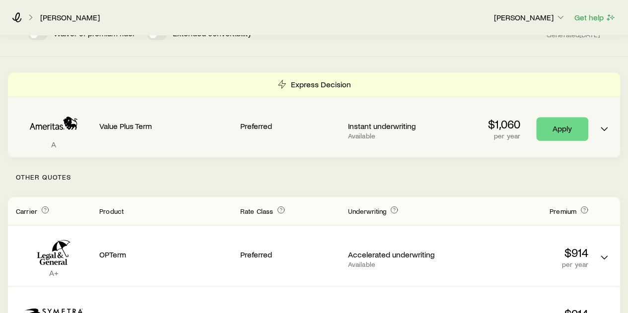
scroll to position [198, 0]
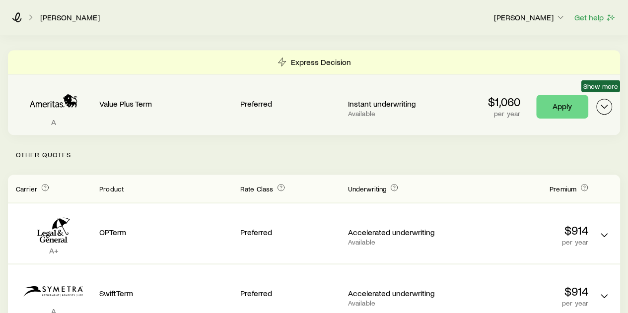
click at [604, 101] on icon "Term quotes" at bounding box center [604, 107] width 12 height 12
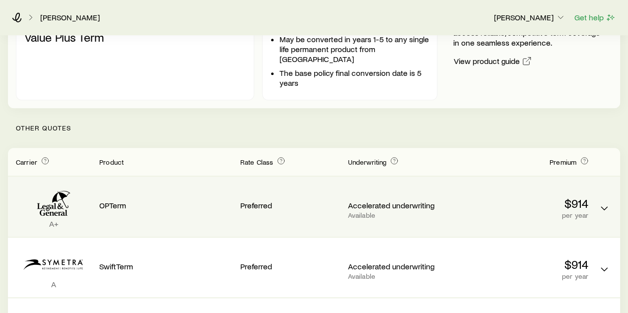
scroll to position [347, 0]
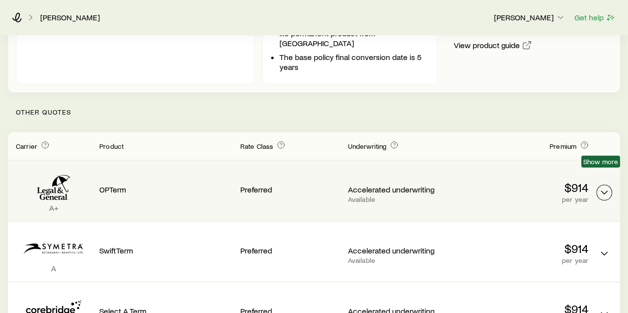
click at [601, 187] on icon "Term quotes" at bounding box center [604, 193] width 12 height 12
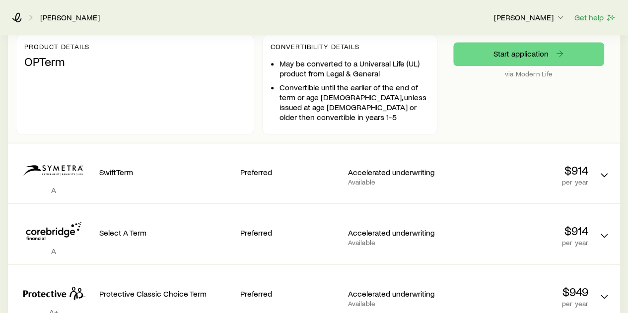
scroll to position [546, 0]
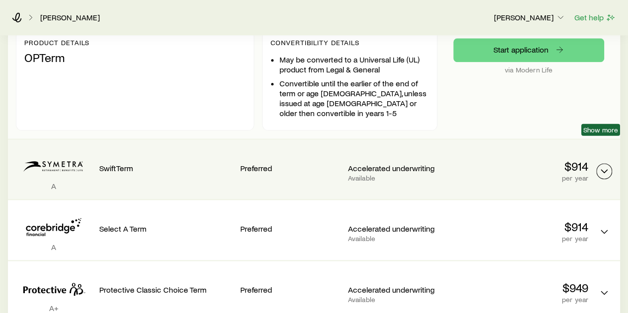
click at [603, 165] on icon "Term quotes" at bounding box center [604, 171] width 12 height 12
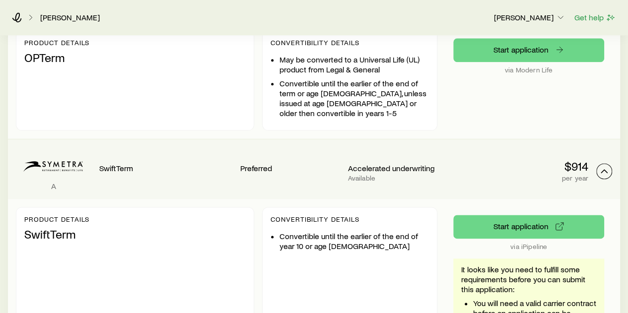
scroll to position [446, 0]
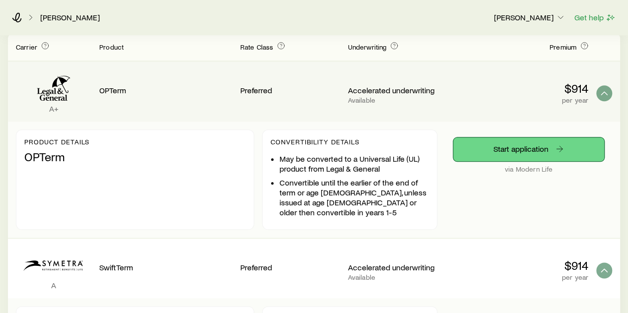
click at [535, 137] on link "Start application" at bounding box center [528, 149] width 151 height 24
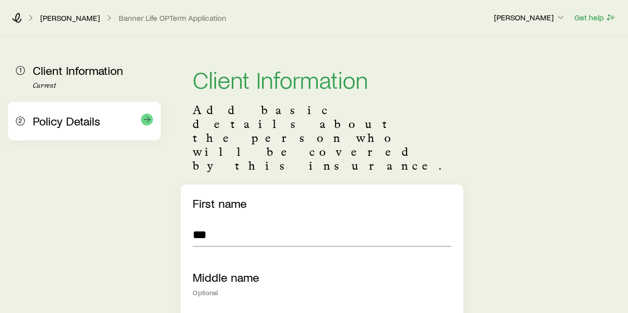
click at [72, 123] on span "Policy Details" at bounding box center [66, 121] width 67 height 14
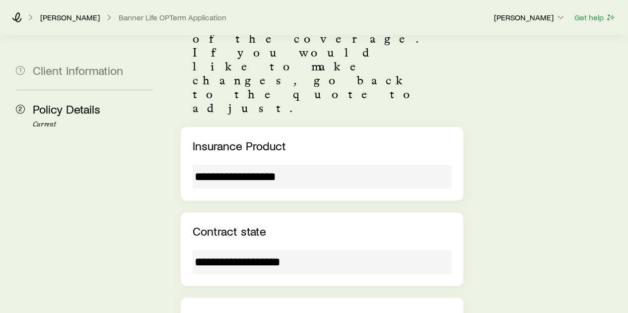
scroll to position [99, 0]
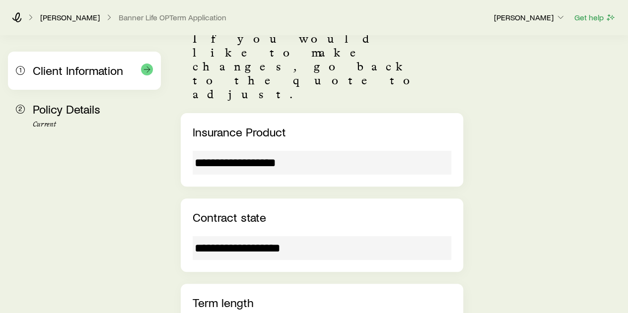
click at [86, 68] on span "Client Information" at bounding box center [78, 70] width 90 height 14
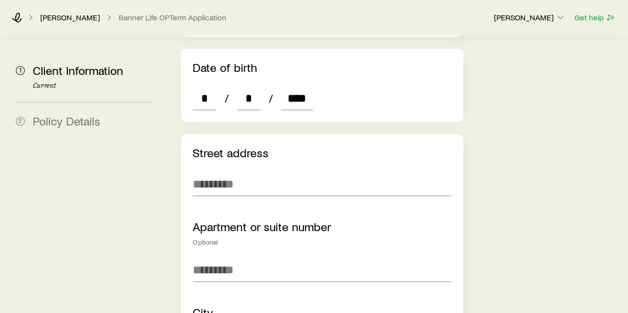
scroll to position [446, 0]
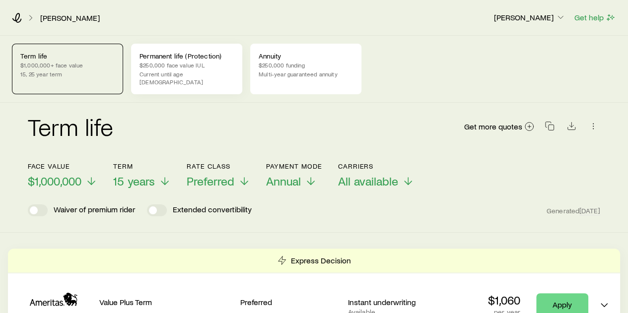
click at [188, 67] on p "$250,000 face value IUL" at bounding box center [186, 65] width 94 height 8
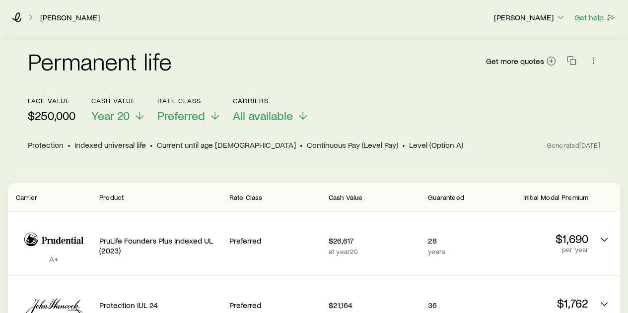
scroll to position [149, 0]
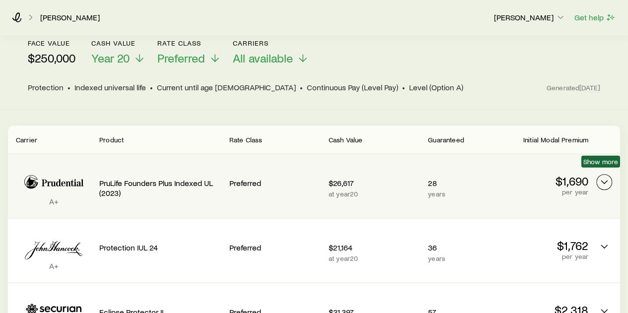
click at [605, 181] on polyline "Permanent quotes" at bounding box center [604, 182] width 6 height 3
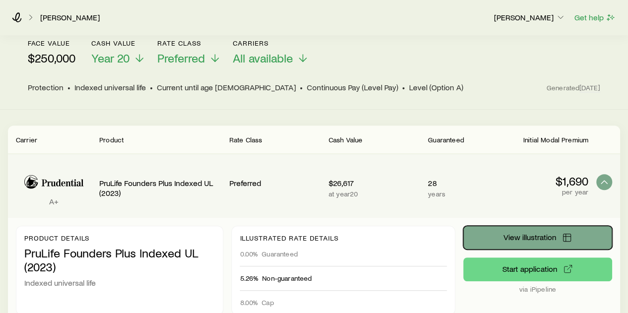
click at [534, 233] on span "View illustration" at bounding box center [529, 237] width 53 height 8
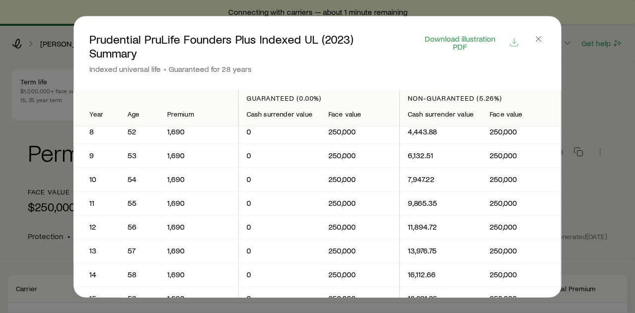
scroll to position [171, 0]
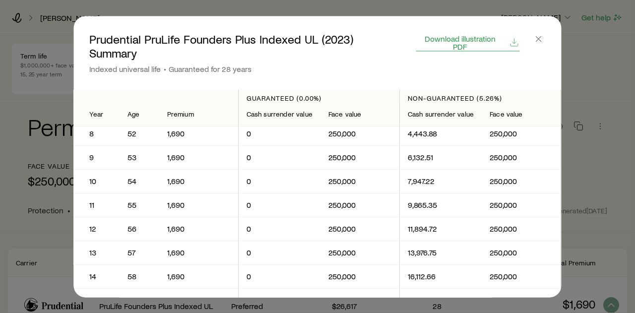
click at [497, 36] on span "Download illustration PDF" at bounding box center [460, 42] width 87 height 16
click at [539, 38] on line "button" at bounding box center [538, 38] width 5 height 5
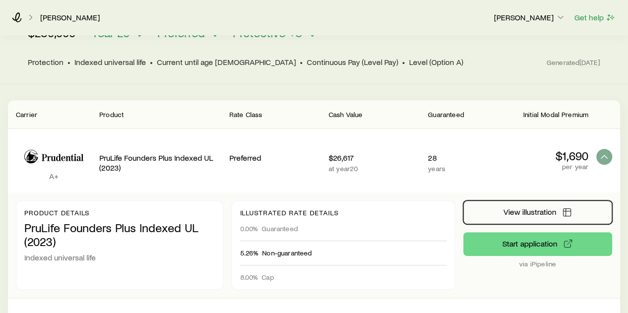
scroll to position [149, 0]
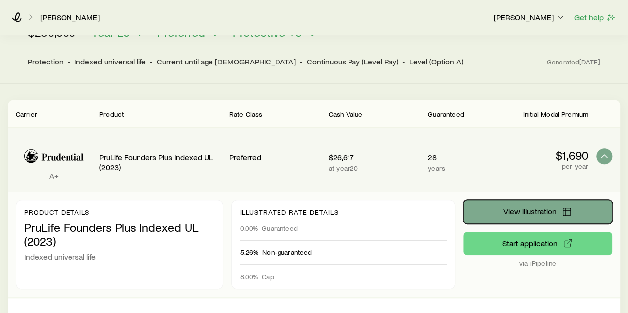
click at [536, 207] on span "View illustration" at bounding box center [529, 211] width 53 height 8
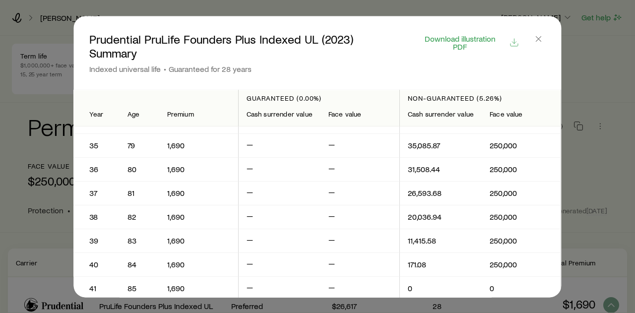
scroll to position [744, 0]
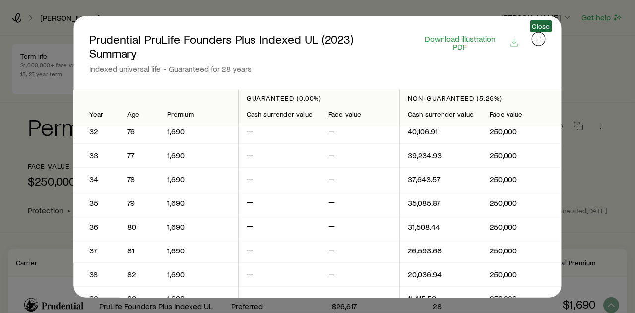
click at [538, 39] on icon "button" at bounding box center [539, 39] width 10 height 10
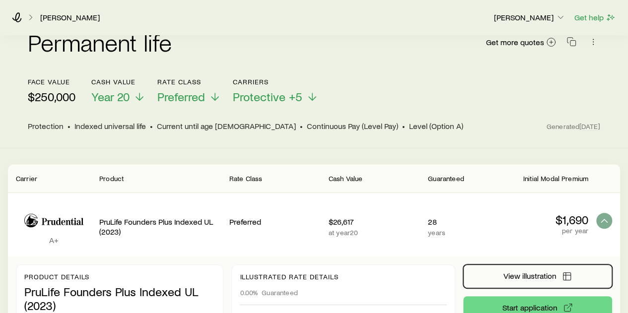
scroll to position [0, 0]
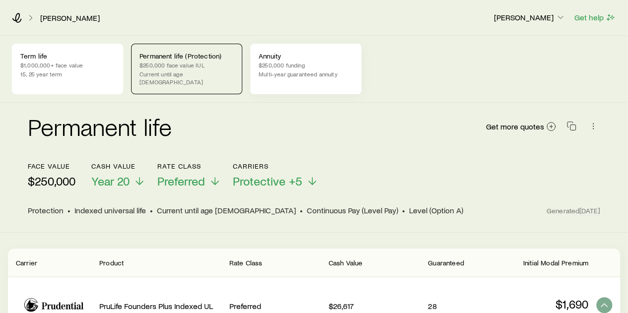
click at [284, 70] on p "Multi-year guaranteed annuity" at bounding box center [305, 74] width 94 height 8
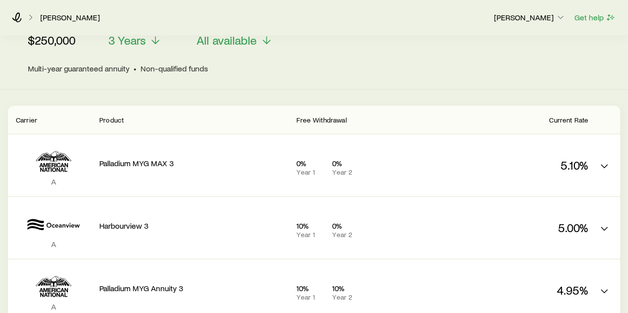
scroll to position [149, 0]
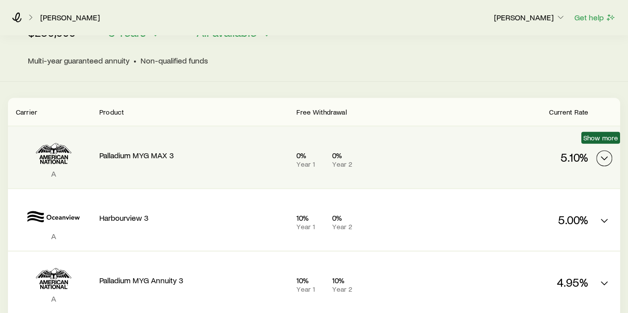
click at [602, 157] on polyline "MYGA quotes" at bounding box center [604, 158] width 6 height 3
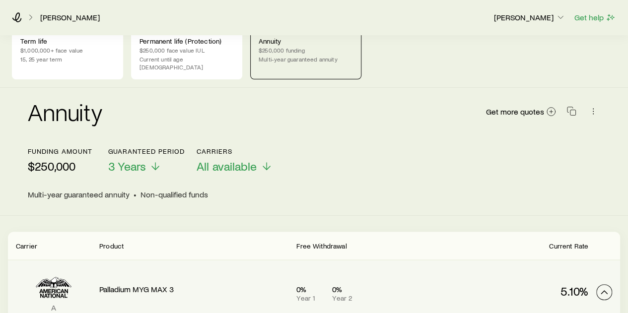
scroll to position [0, 0]
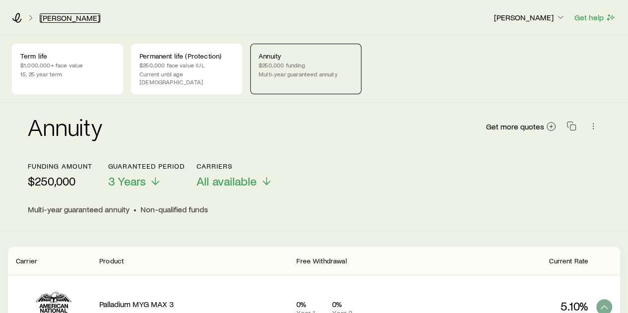
click at [62, 16] on link "[PERSON_NAME]" at bounding box center [70, 17] width 61 height 9
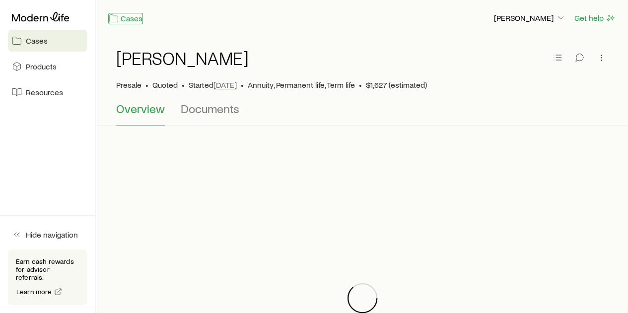
click at [131, 19] on link "Cases" at bounding box center [125, 18] width 35 height 11
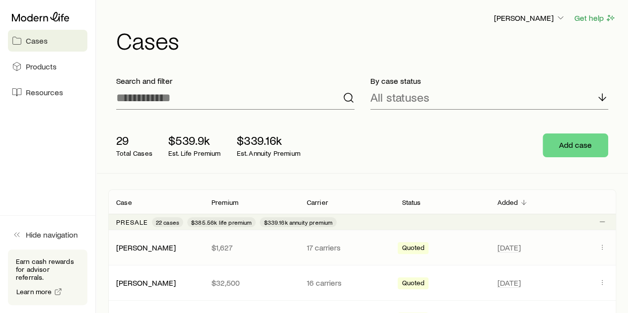
scroll to position [50, 0]
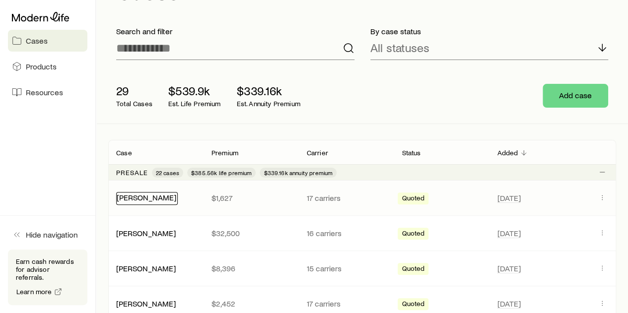
click at [132, 198] on link "[PERSON_NAME]" at bounding box center [147, 196] width 60 height 9
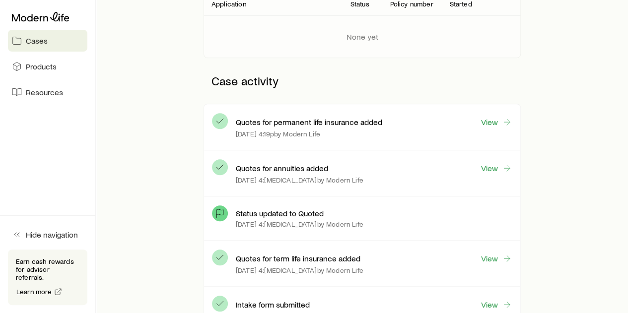
scroll to position [198, 0]
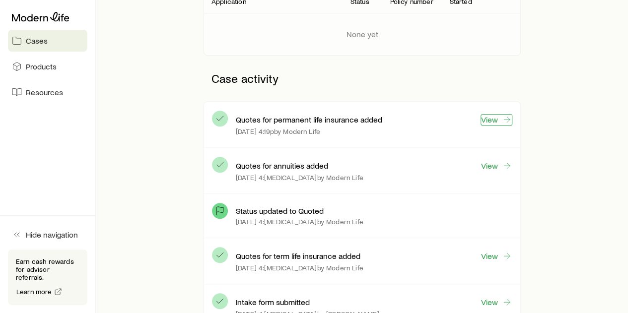
click at [497, 121] on link "View" at bounding box center [496, 119] width 32 height 11
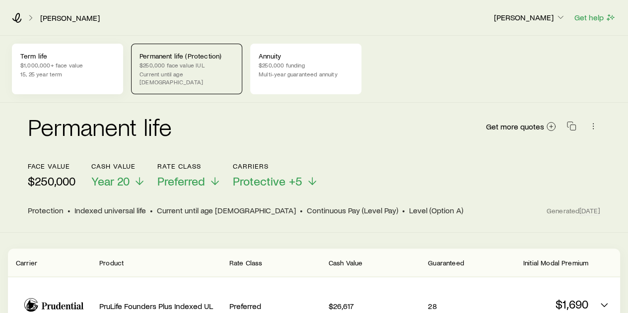
click at [42, 60] on div "Term life $1,000,000+ face value 15, 25 year term" at bounding box center [67, 69] width 111 height 51
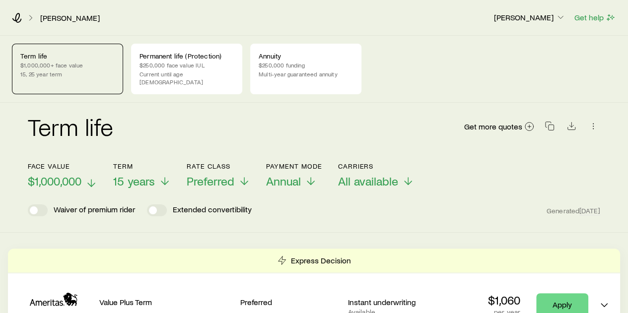
click at [93, 177] on icon at bounding box center [91, 183] width 12 height 12
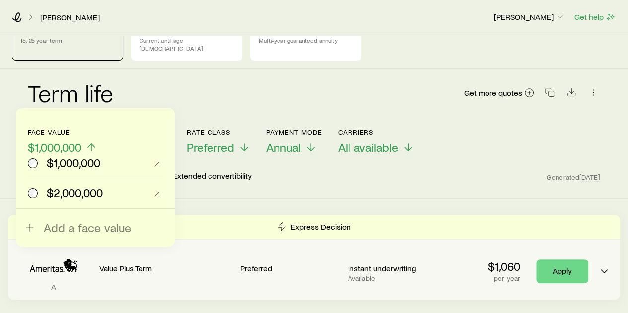
scroll to position [50, 0]
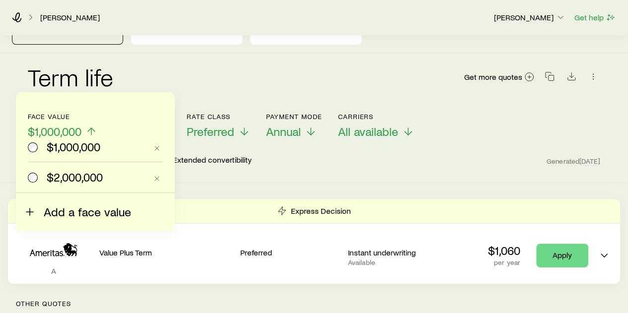
click at [78, 208] on span "Add a face value" at bounding box center [87, 212] width 87 height 14
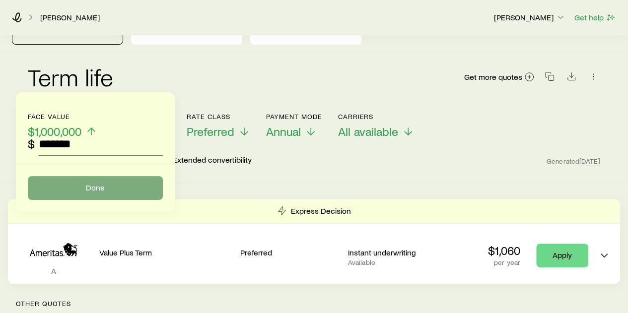
type input "*******"
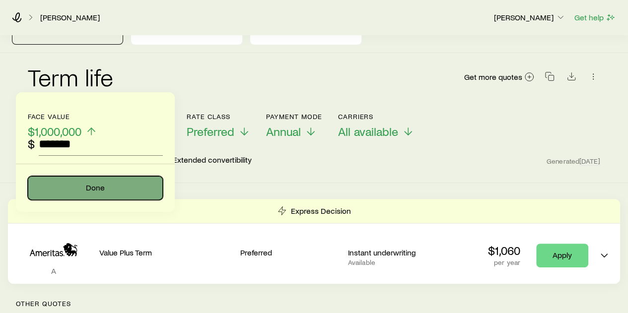
click at [96, 187] on button "Done" at bounding box center [95, 188] width 135 height 24
